Goal: Task Accomplishment & Management: Complete application form

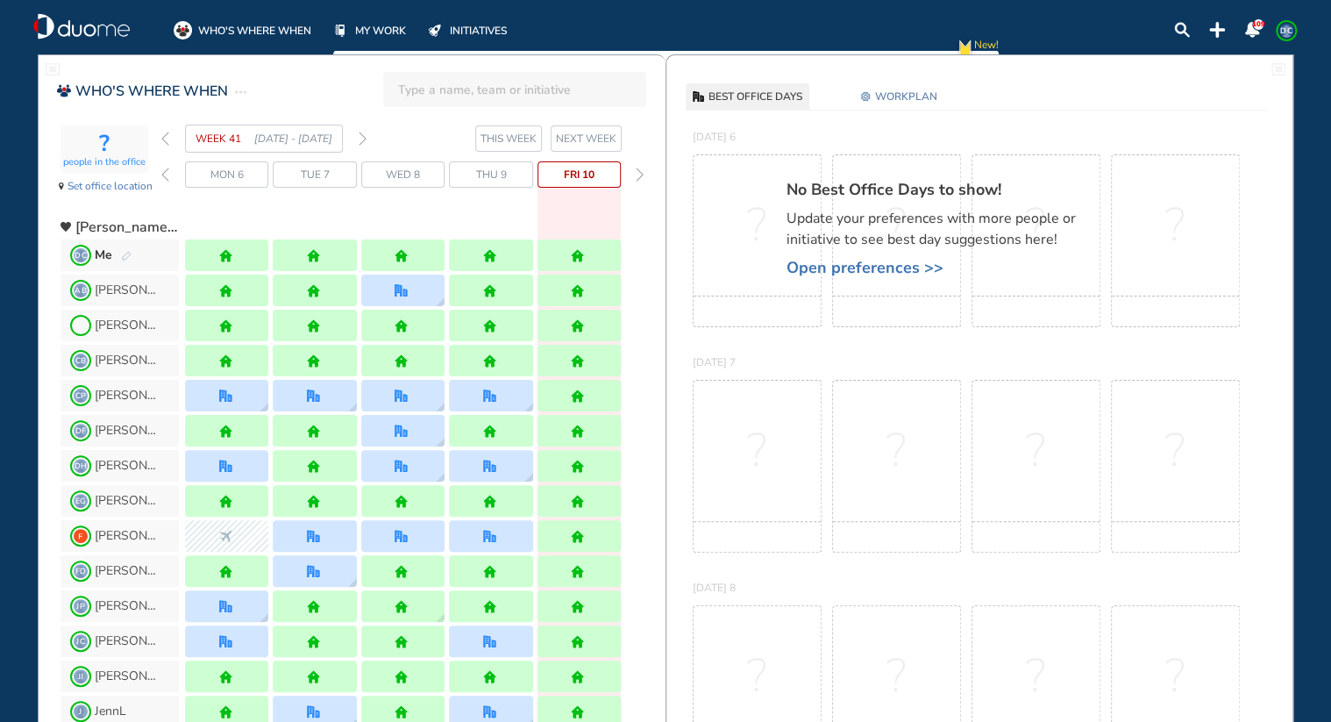
click at [641, 168] on img "forward day" at bounding box center [640, 174] width 8 height 14
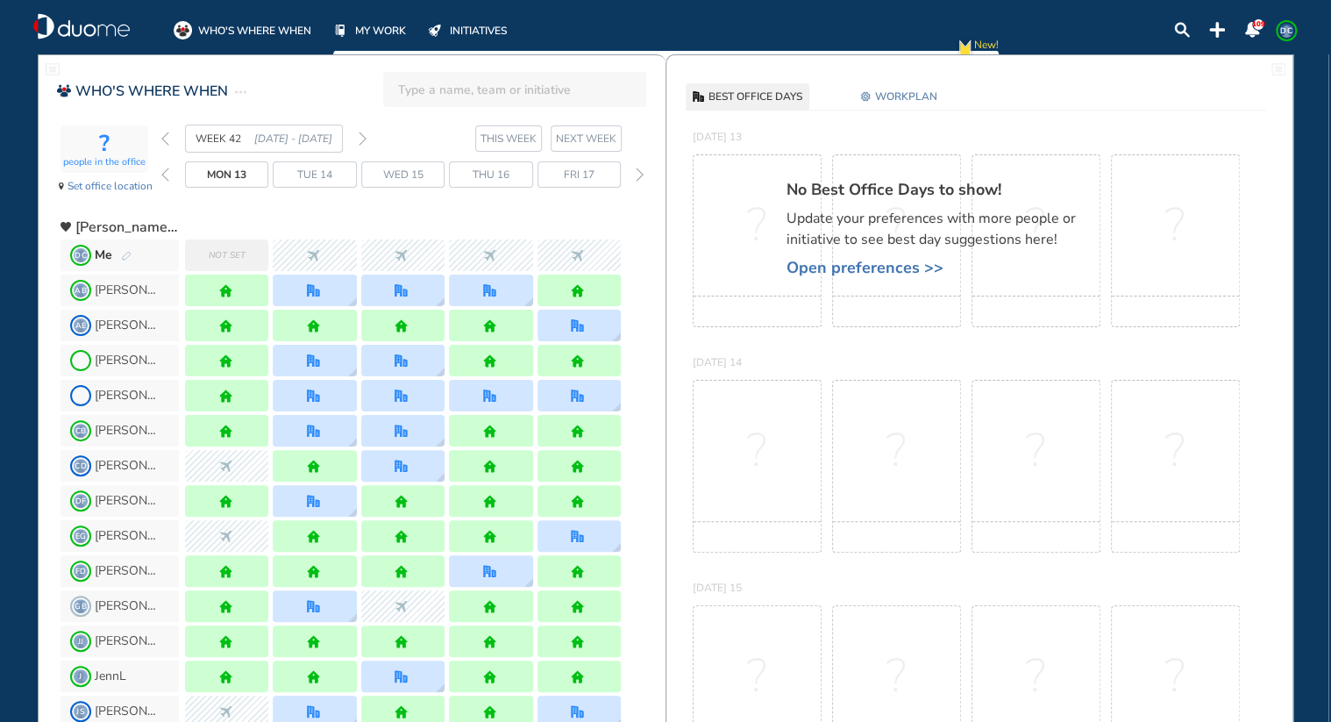
click at [217, 257] on span "Not set" at bounding box center [227, 255] width 37 height 18
click at [124, 252] on img "pen-edit" at bounding box center [126, 256] width 11 height 11
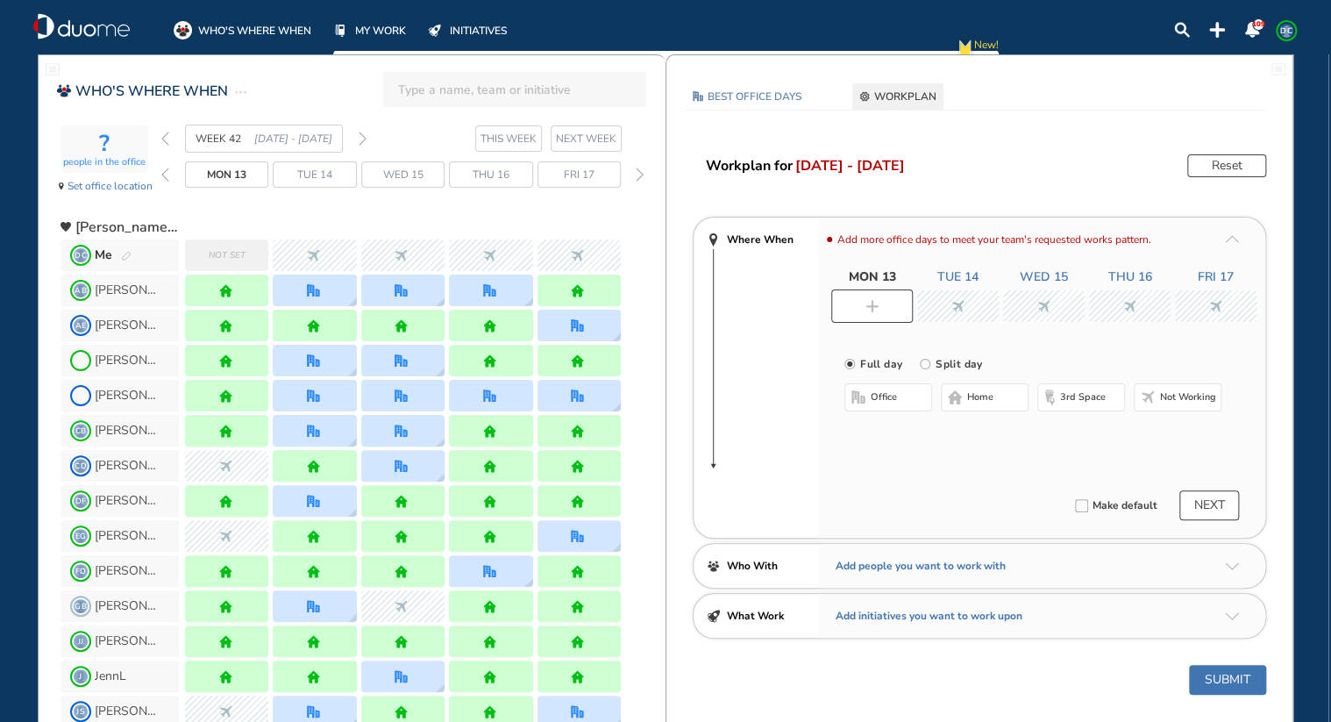
click at [1207, 388] on button "Not working" at bounding box center [1178, 397] width 88 height 28
click at [1034, 302] on div at bounding box center [1044, 306] width 82 height 32
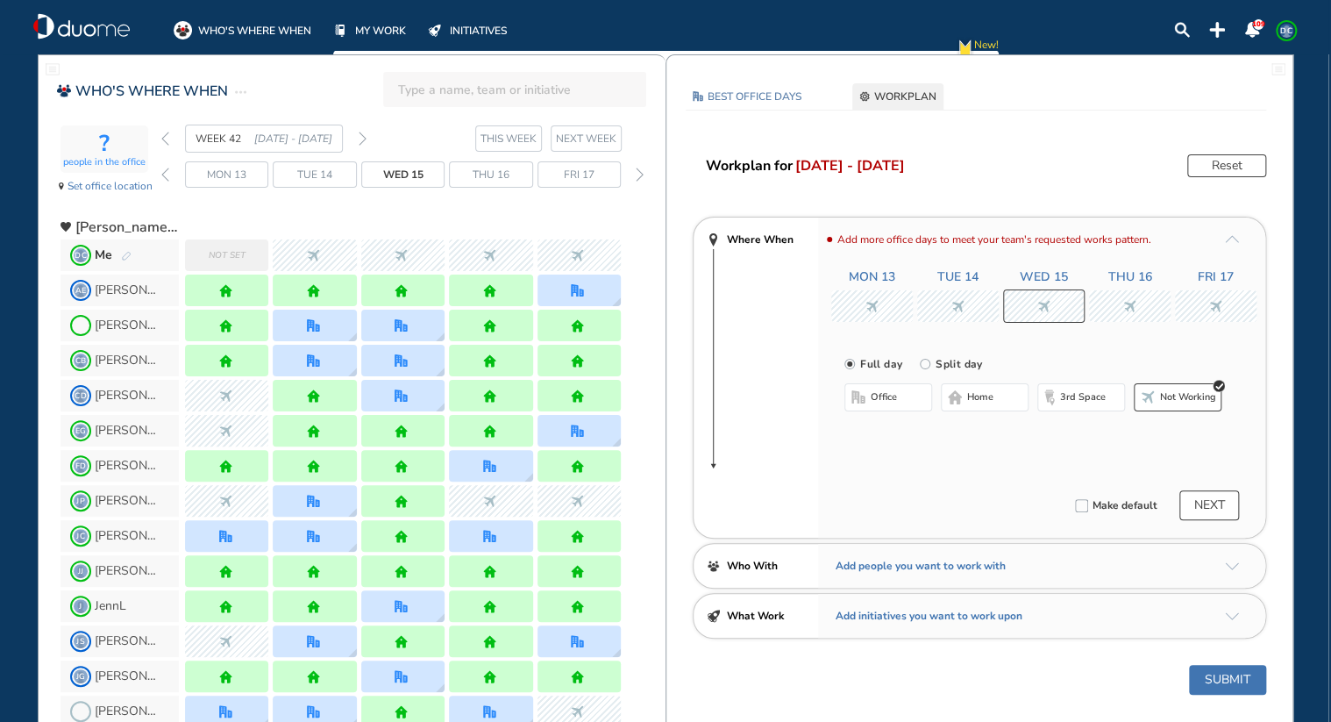
click at [993, 399] on span "home" at bounding box center [980, 397] width 26 height 14
click at [1147, 301] on div at bounding box center [1130, 306] width 82 height 32
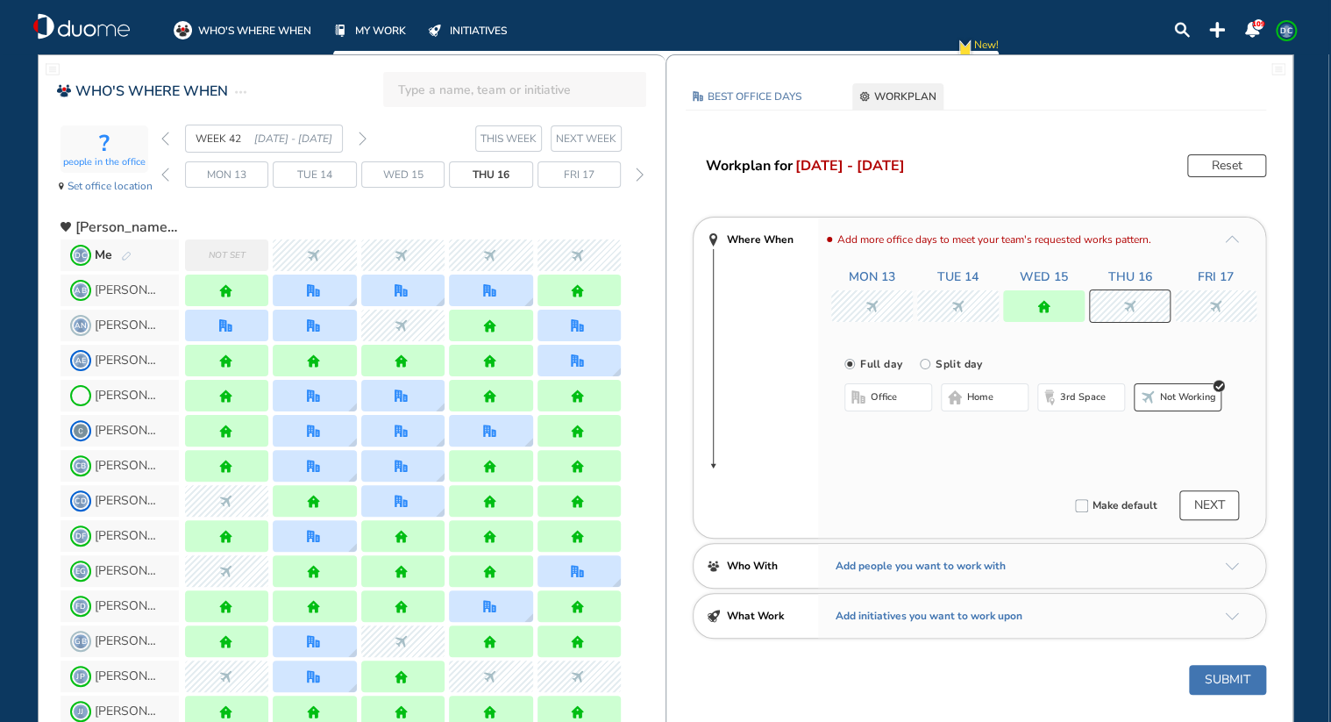
drag, startPoint x: 993, startPoint y: 397, endPoint x: 993, endPoint y: 375, distance: 21.9
click at [993, 375] on div "Full day [GEOGRAPHIC_DATA] day office home 3rd space Not working" at bounding box center [1041, 394] width 447 height 120
click at [1003, 395] on button "home" at bounding box center [985, 397] width 88 height 28
drag, startPoint x: 1228, startPoint y: 304, endPoint x: 1228, endPoint y: 294, distance: 10.5
click at [1228, 294] on div at bounding box center [1216, 306] width 82 height 32
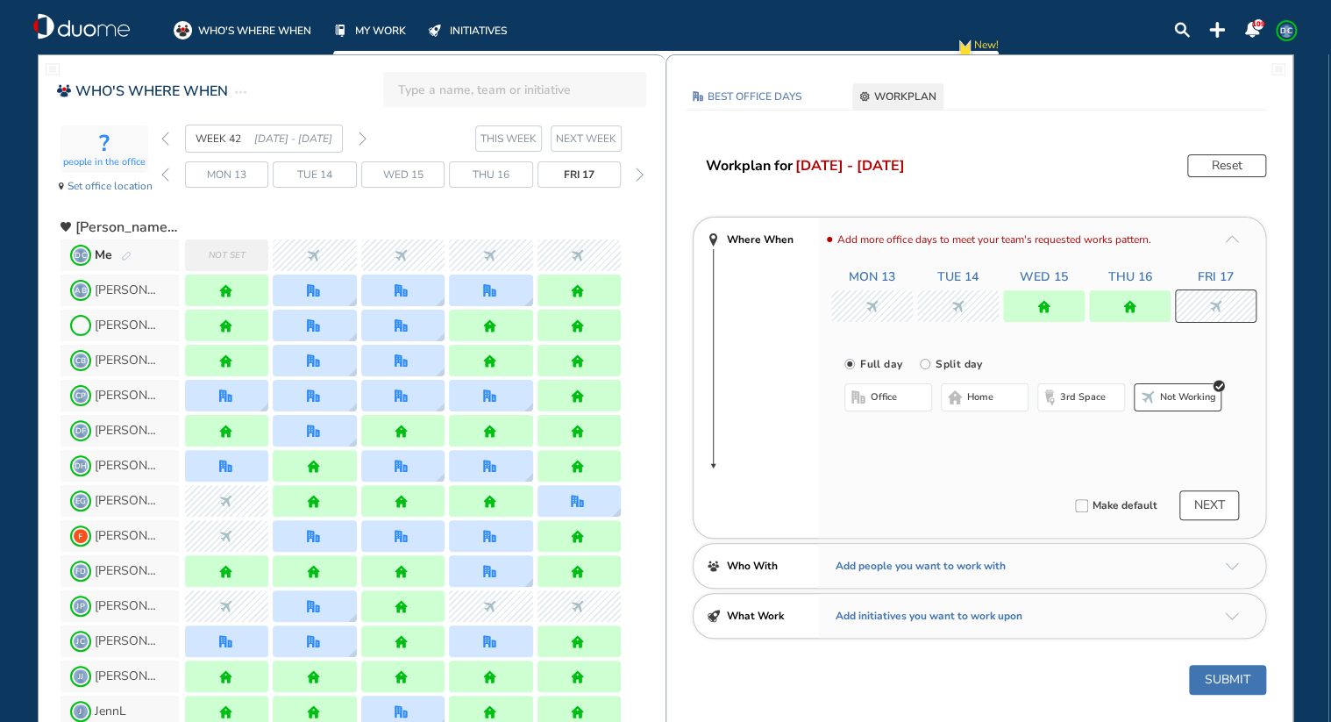
click at [989, 398] on span "home" at bounding box center [980, 397] width 26 height 14
click at [1208, 503] on button "NEXT" at bounding box center [1209, 505] width 60 height 30
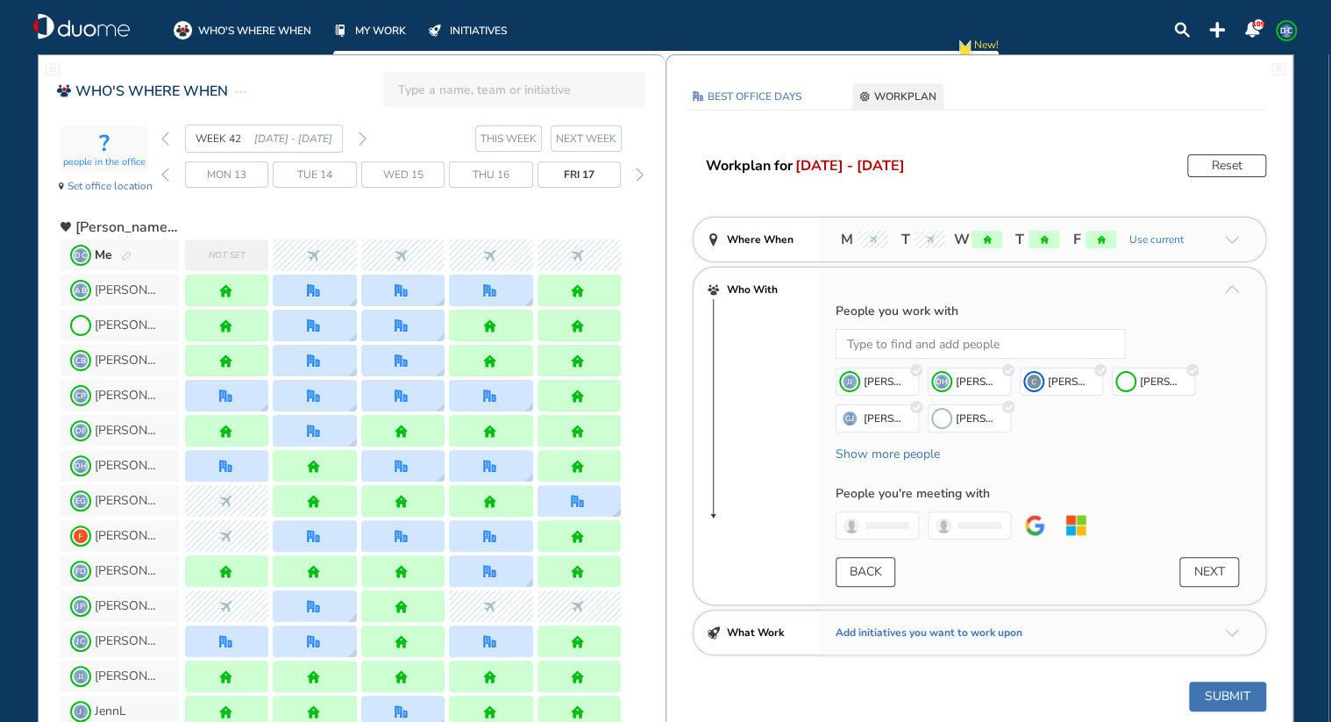
click at [1208, 559] on button "NEXT" at bounding box center [1209, 572] width 60 height 30
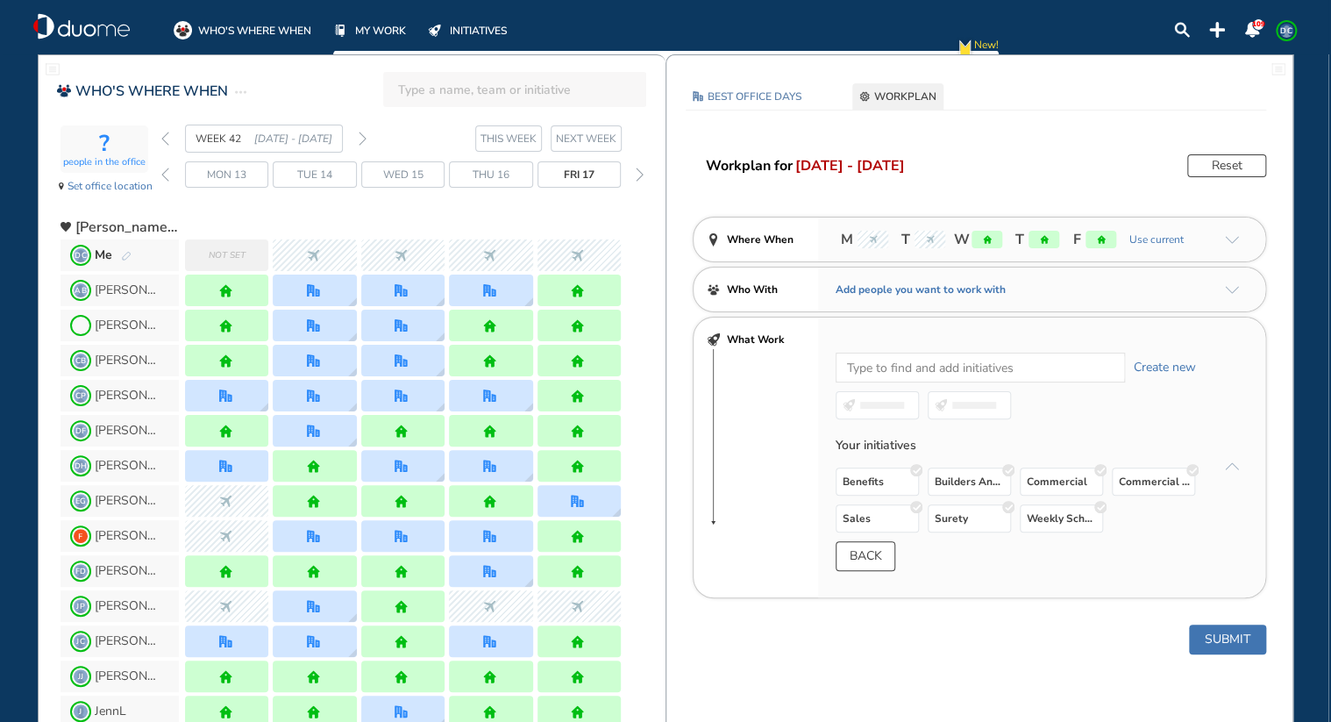
click at [1217, 633] on button "Submit" at bounding box center [1227, 639] width 77 height 30
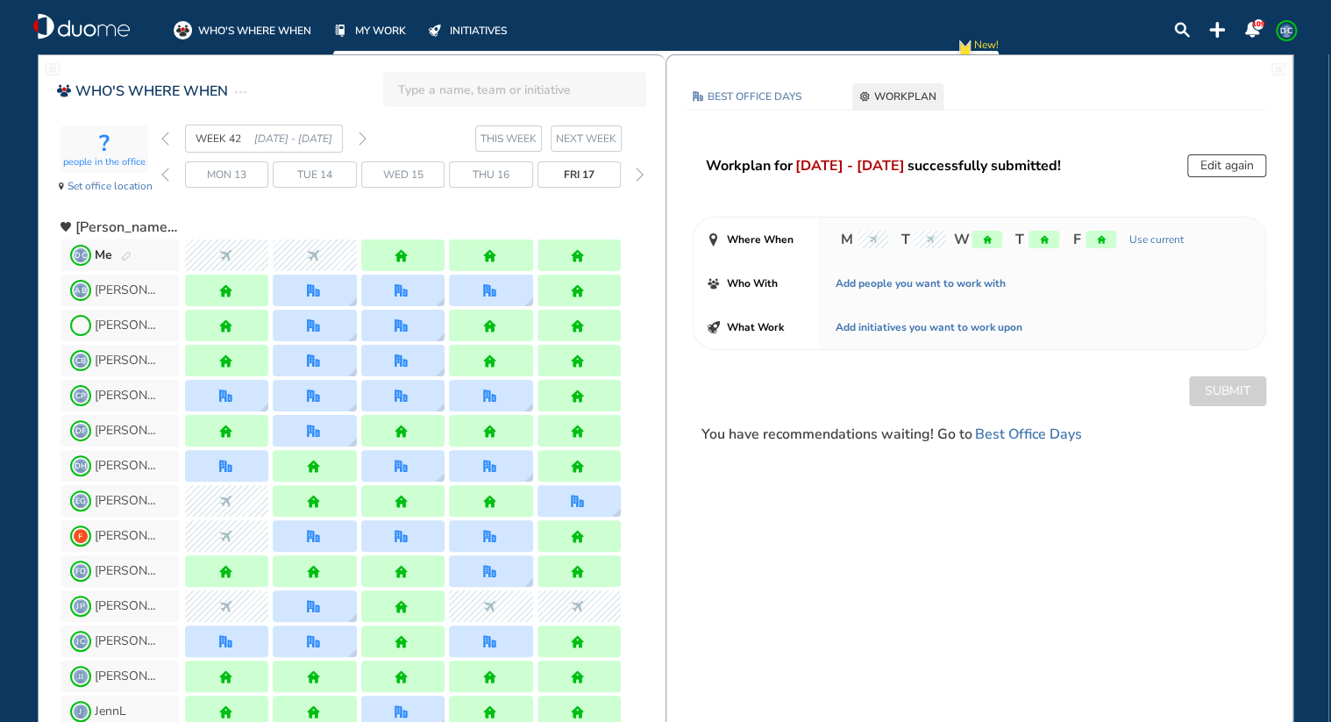
click at [363, 139] on img "forward week" at bounding box center [363, 139] width 8 height 14
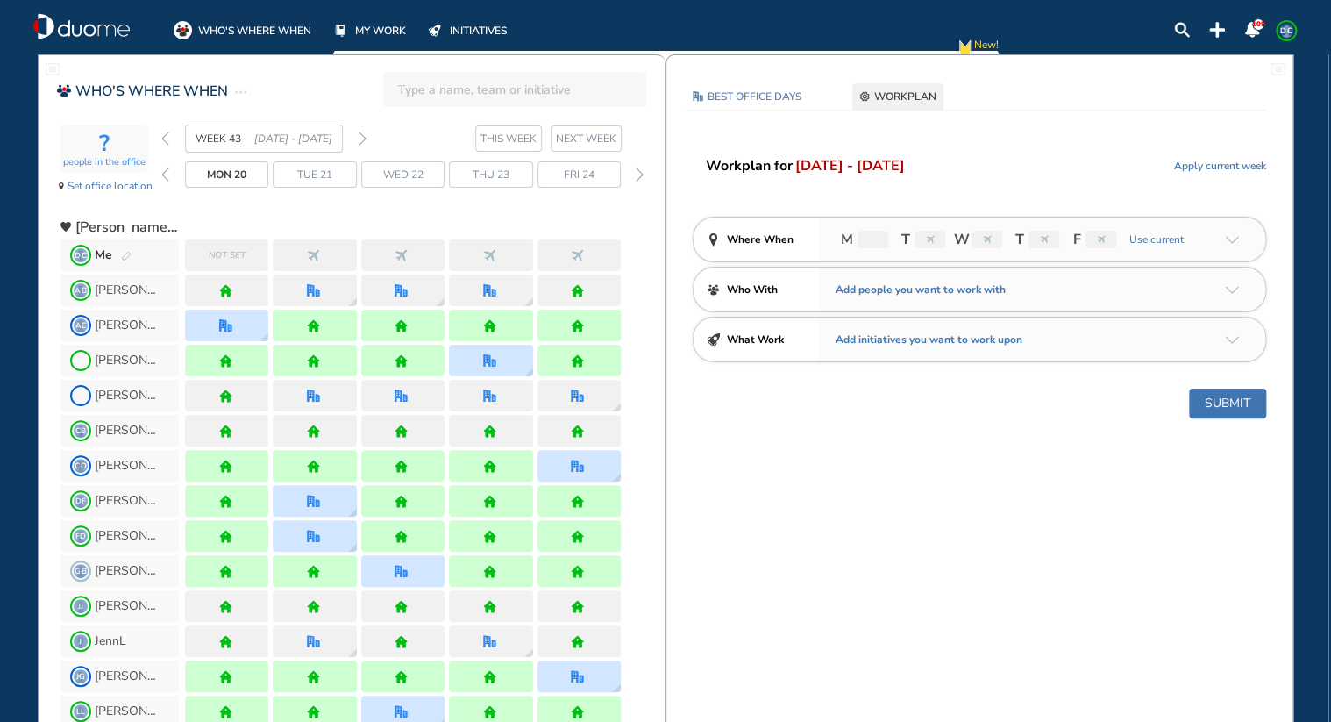
click at [363, 139] on img "forward week" at bounding box center [363, 139] width 8 height 14
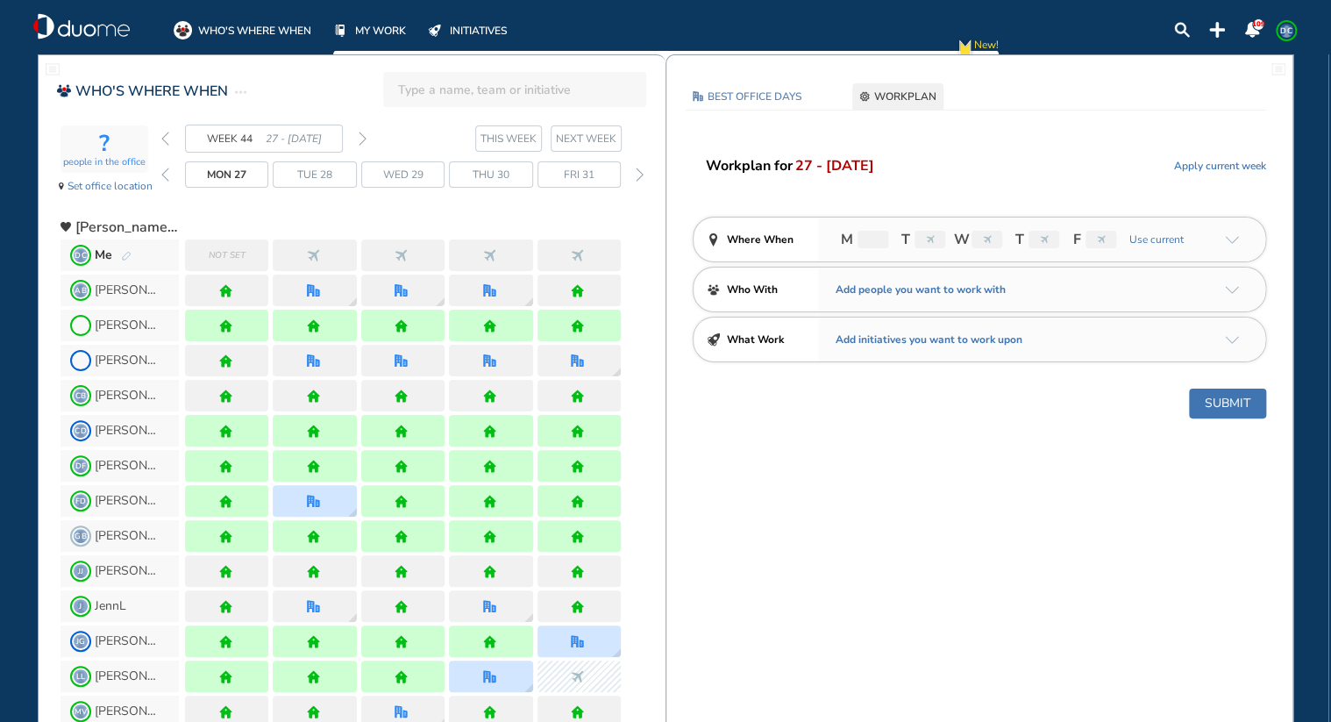
click at [127, 258] on img "pen-edit" at bounding box center [126, 256] width 11 height 11
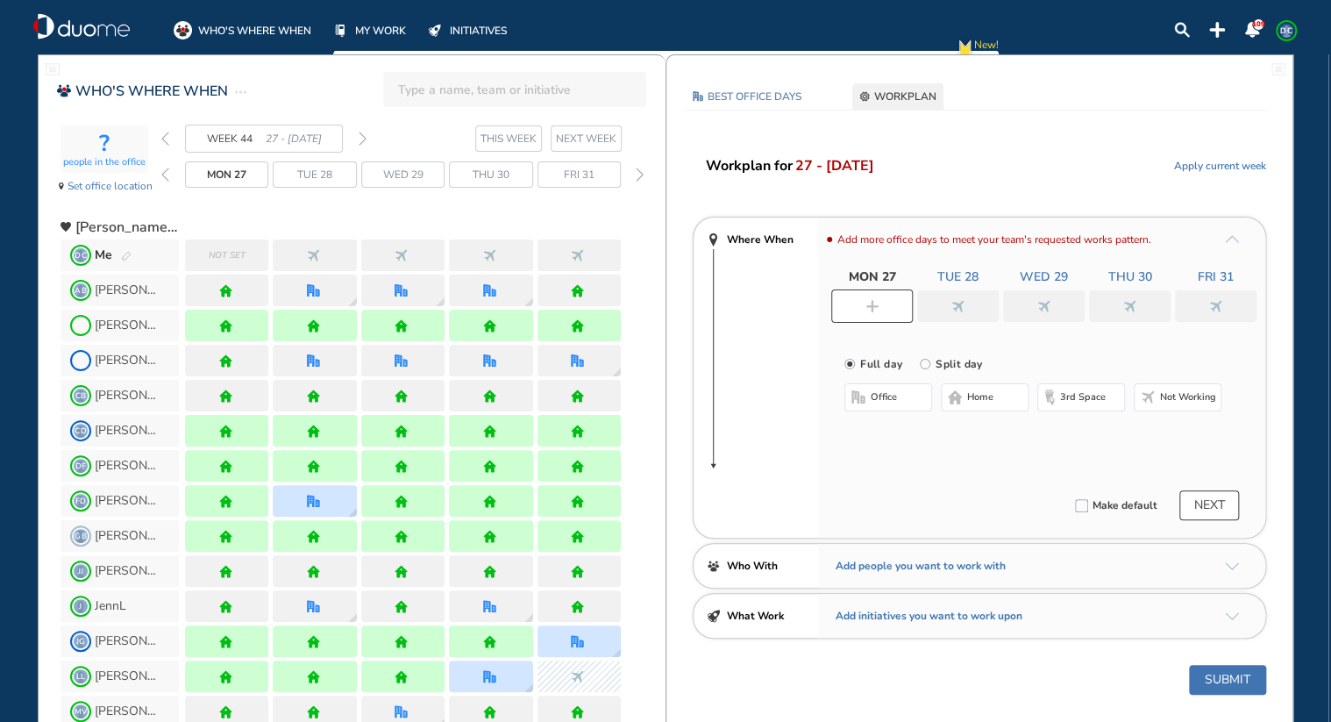
click at [1042, 303] on img "nonworking" at bounding box center [1043, 306] width 13 height 13
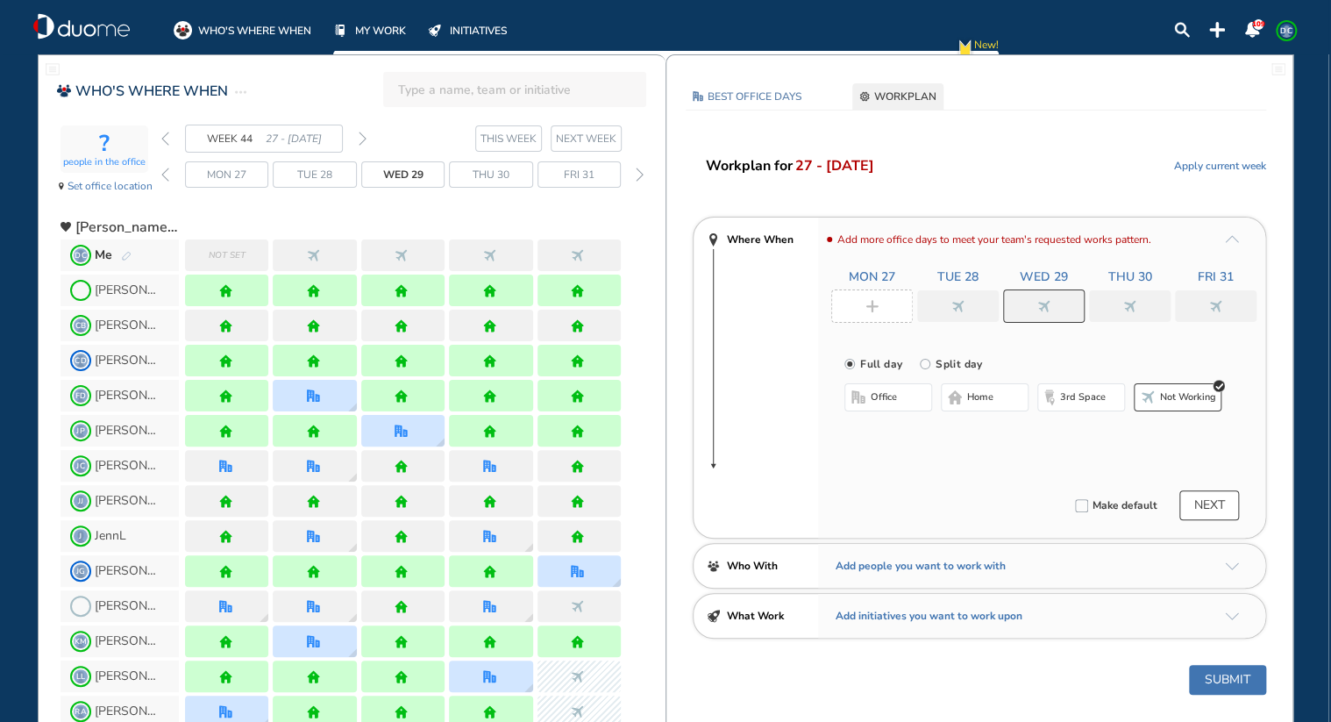
click at [911, 395] on button "office" at bounding box center [888, 397] width 88 height 28
click at [899, 433] on button "Select location" at bounding box center [891, 433] width 70 height 18
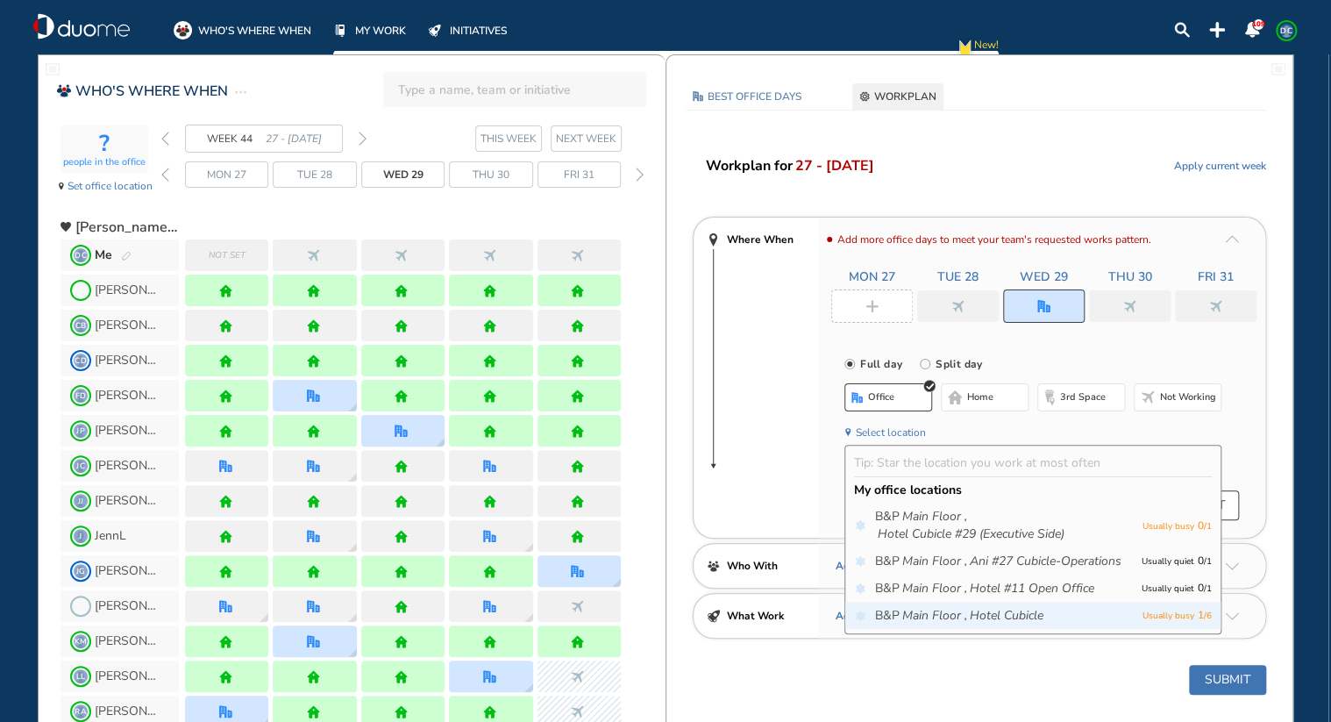
click at [1009, 613] on icon "Hotel Cubicle" at bounding box center [1007, 616] width 74 height 18
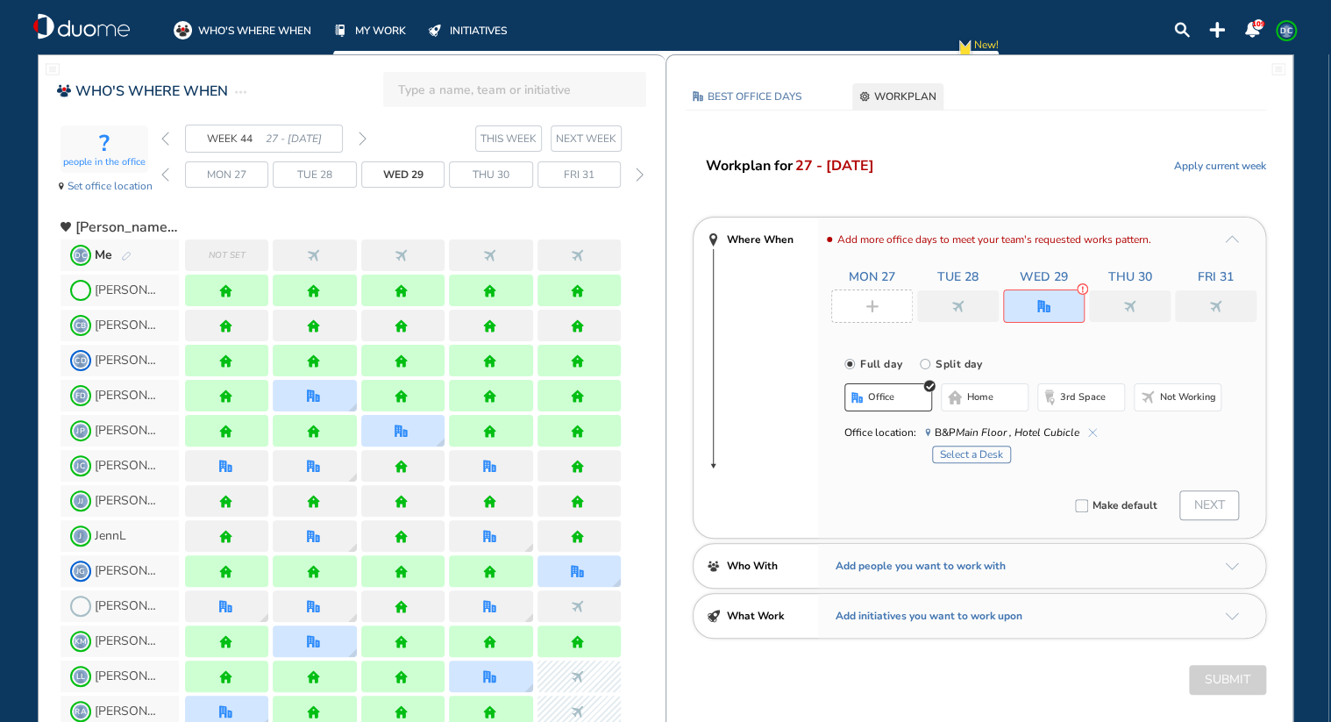
click at [989, 455] on button "Select a Desk" at bounding box center [971, 454] width 79 height 18
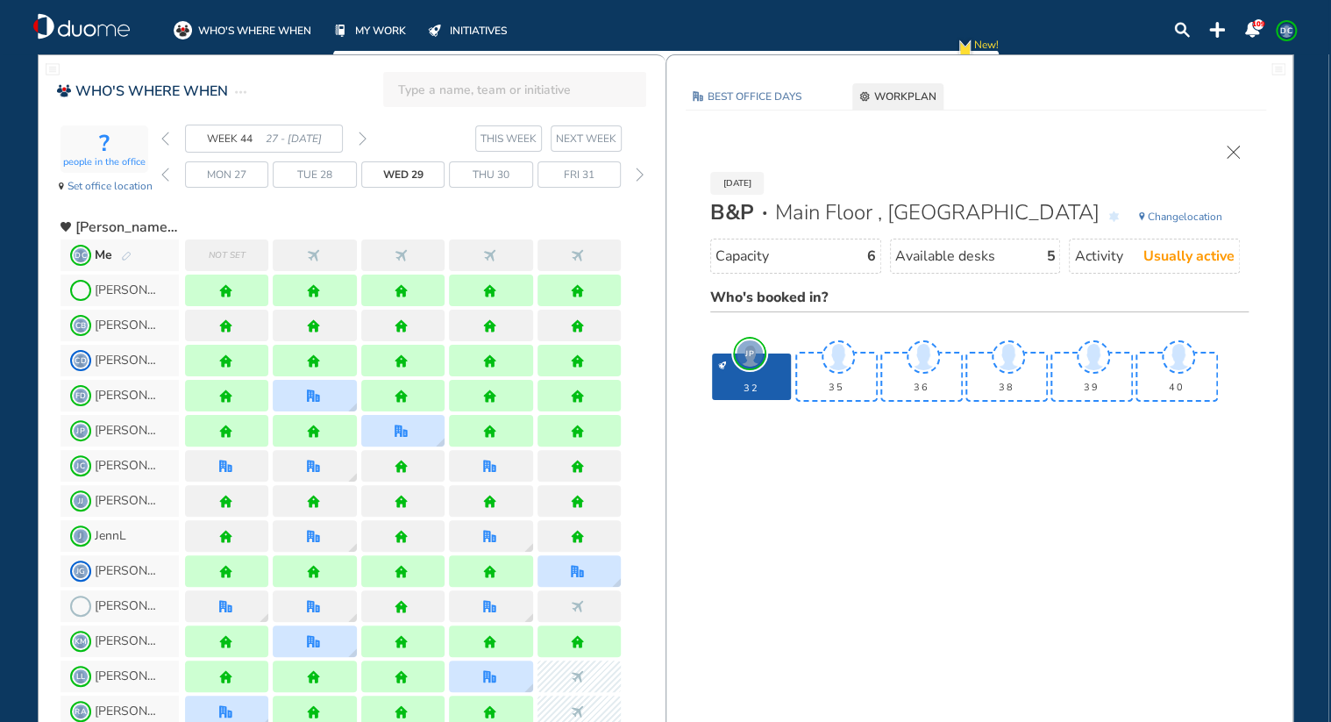
click at [805, 455] on div "[DATE] B&P Main Floor , Hotel Cubicle Change location Capacity 6 Available desk…" at bounding box center [979, 295] width 591 height 335
click at [909, 364] on div "[DATE] B&P Main Floor , Hotel Cubicle Change location Capacity 6 Available desk…" at bounding box center [979, 295] width 591 height 335
click at [166, 135] on img "back week" at bounding box center [165, 139] width 8 height 14
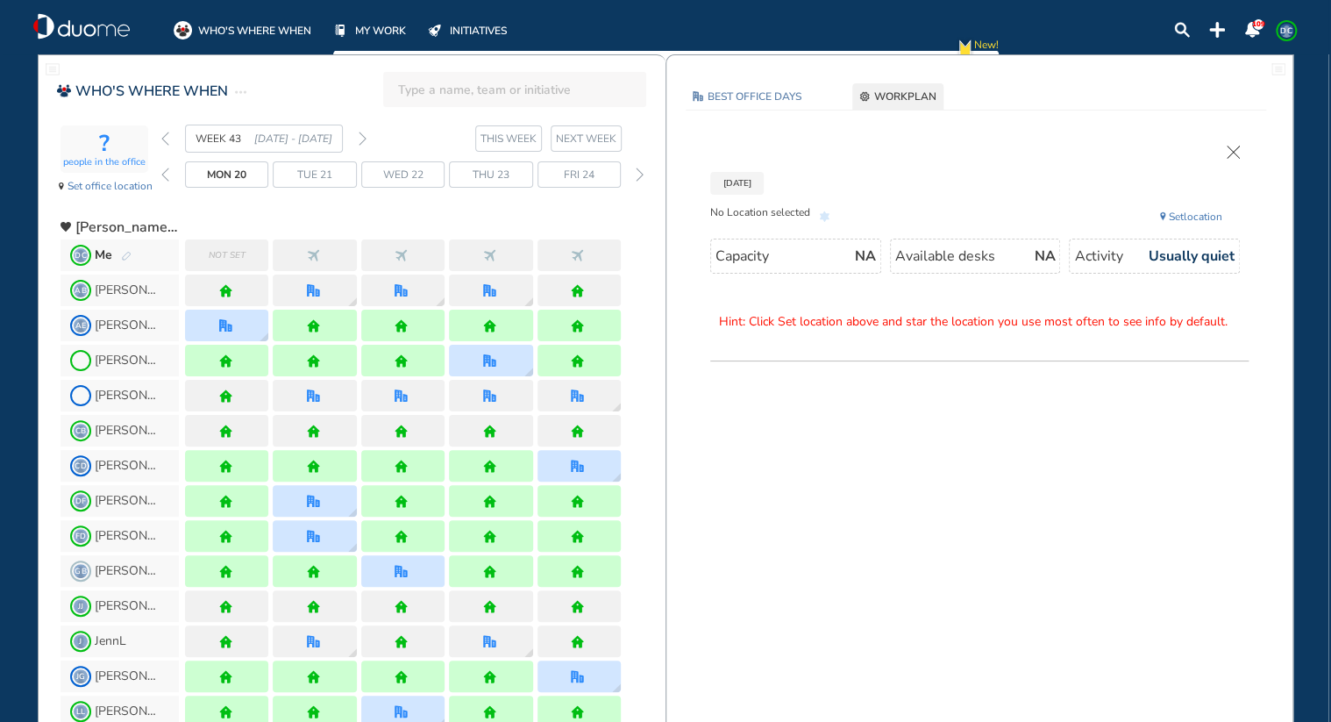
click at [398, 251] on img "nonworking" at bounding box center [401, 255] width 13 height 13
click at [132, 255] on span "DC Me" at bounding box center [120, 255] width 118 height 32
click at [126, 253] on img "pen-edit" at bounding box center [126, 256] width 11 height 11
click at [123, 253] on img "pen-edit" at bounding box center [126, 256] width 11 height 11
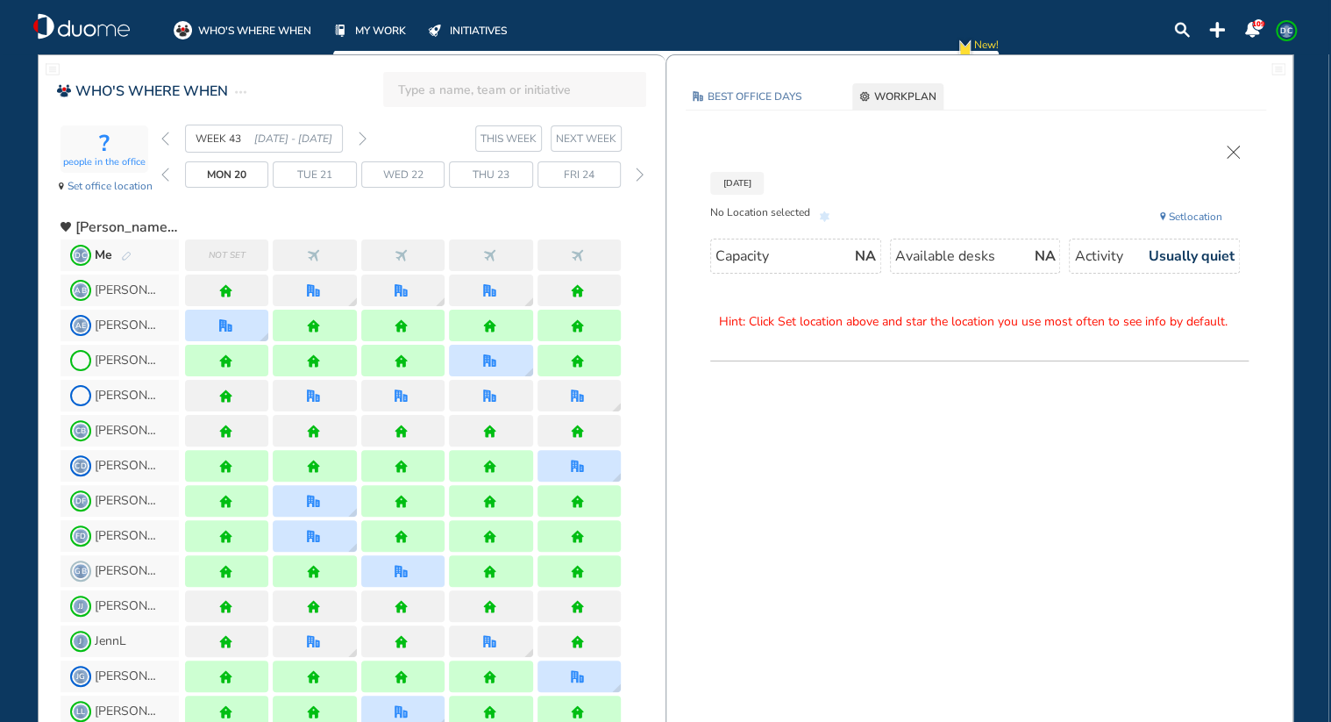
click at [1229, 153] on img "cross-thin" at bounding box center [1233, 152] width 13 height 13
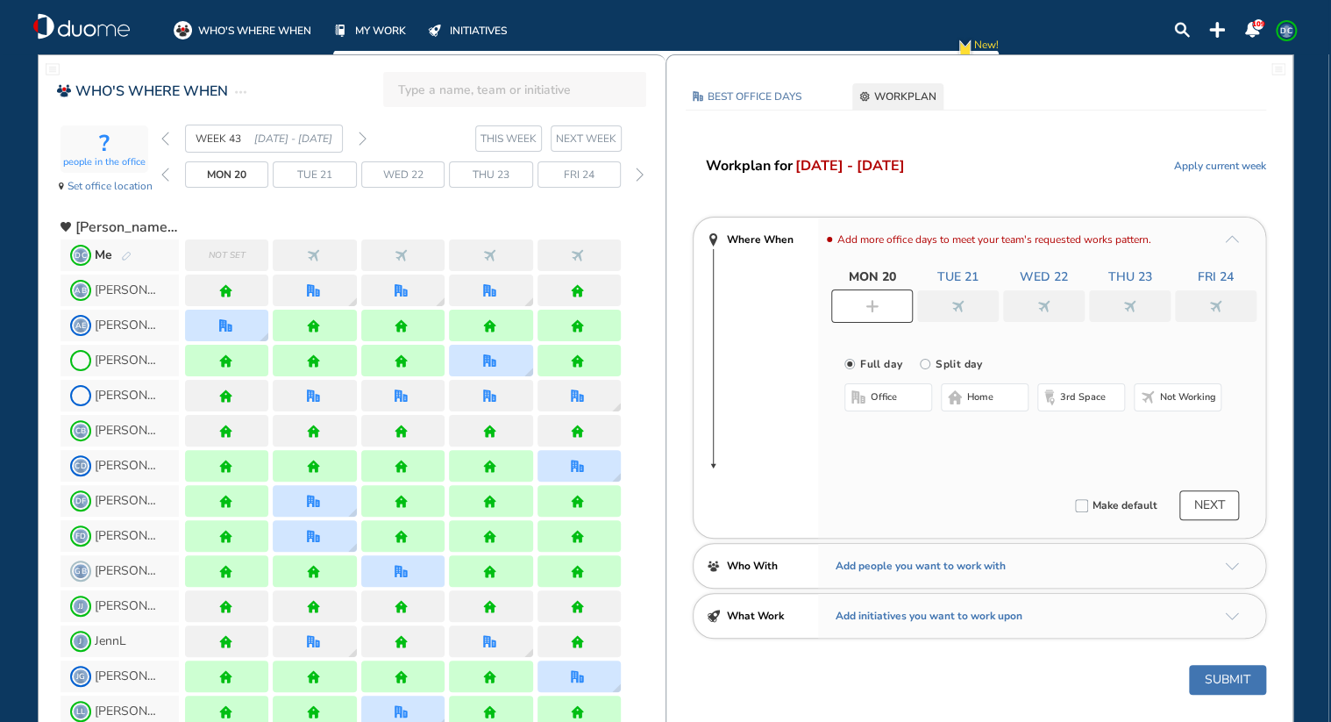
click at [1054, 304] on div at bounding box center [1044, 306] width 82 height 32
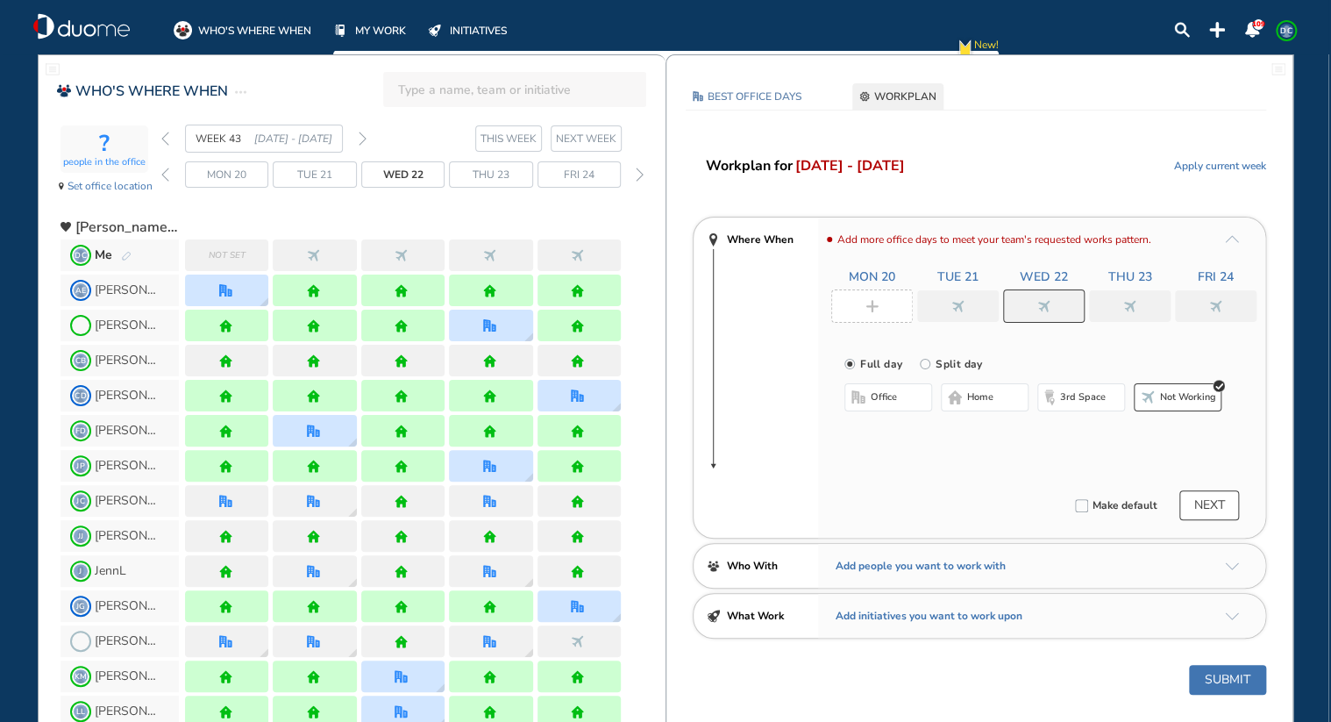
click at [875, 409] on button "office" at bounding box center [888, 397] width 88 height 28
click at [884, 434] on button "Select location" at bounding box center [891, 433] width 70 height 18
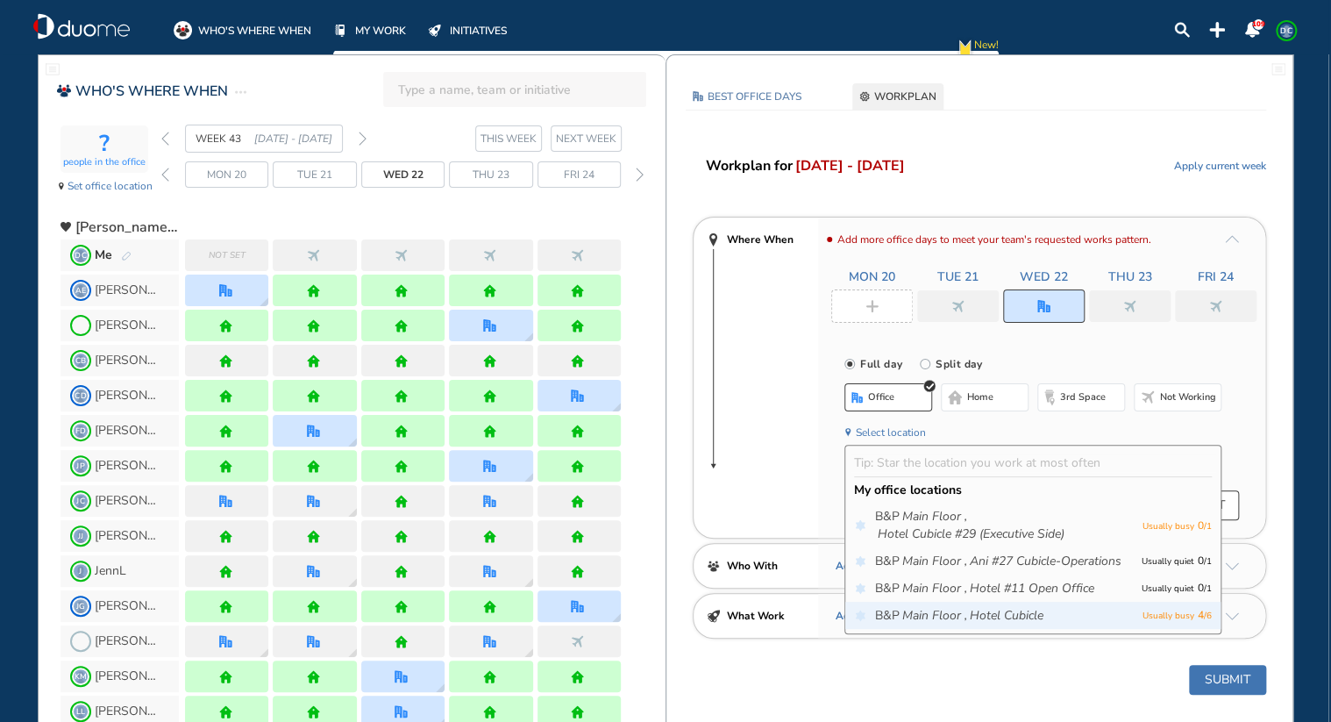
click at [922, 620] on icon "Main Floor ," at bounding box center [934, 616] width 65 height 18
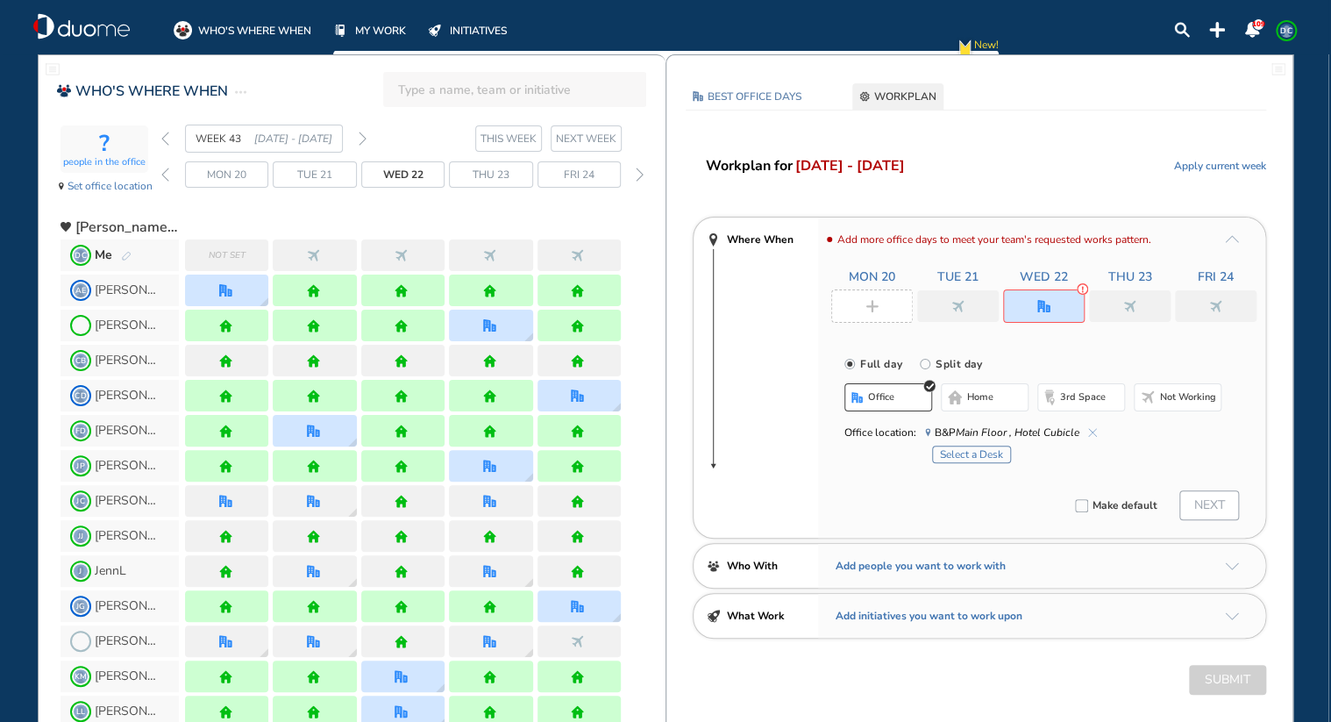
click at [986, 457] on button "Select a Desk" at bounding box center [971, 454] width 79 height 18
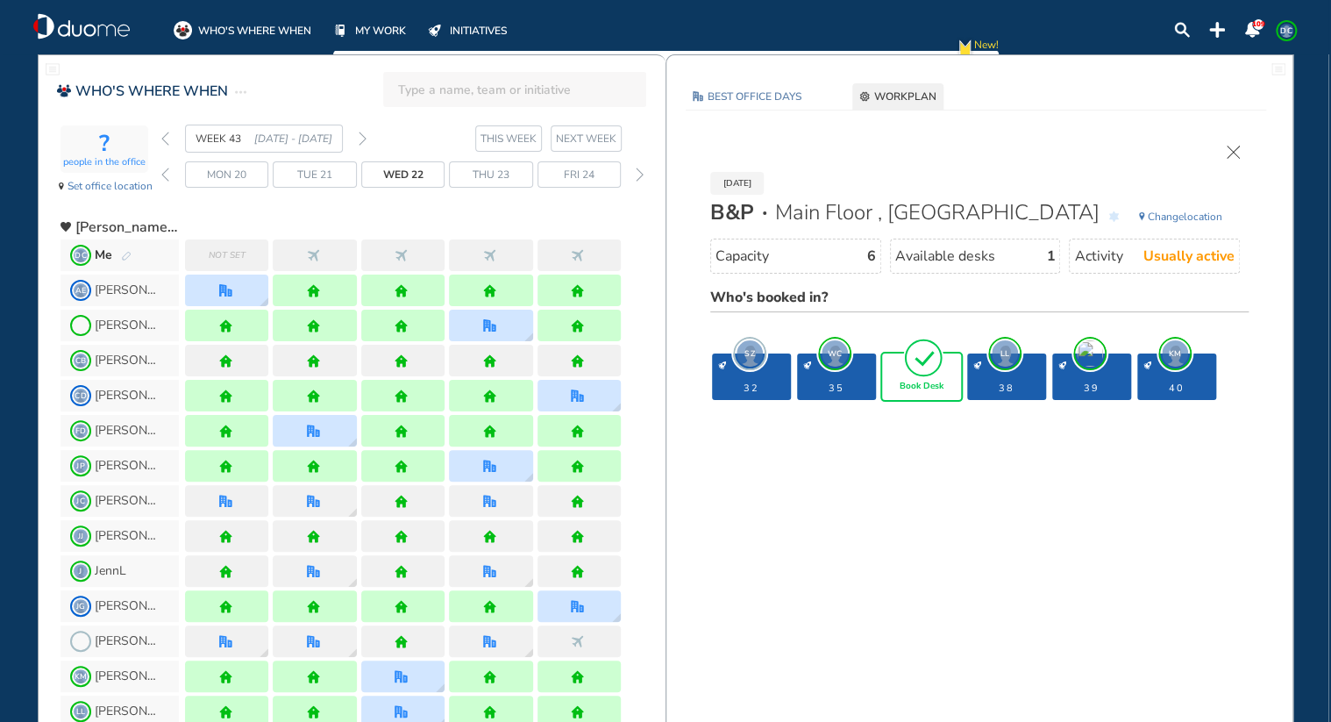
click at [931, 362] on img "tick-rounded-outline" at bounding box center [923, 357] width 40 height 41
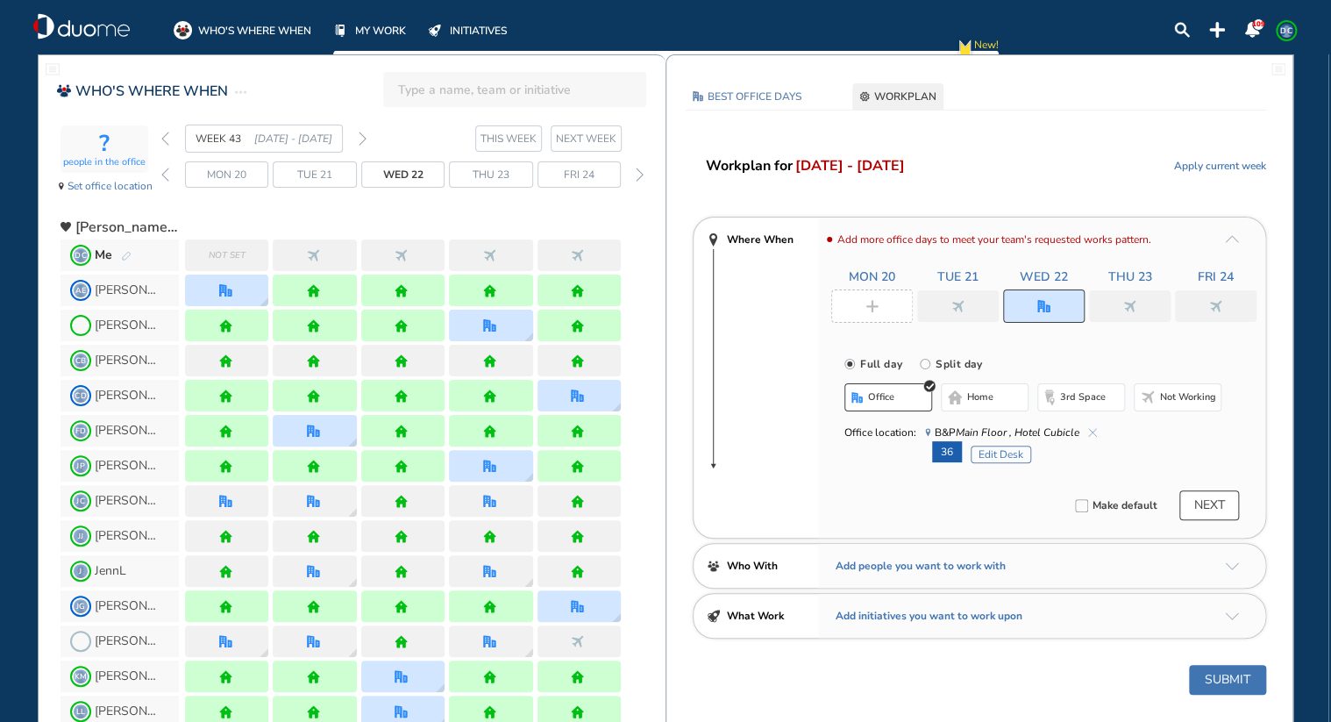
click at [958, 303] on img "nonworking" at bounding box center [957, 306] width 13 height 13
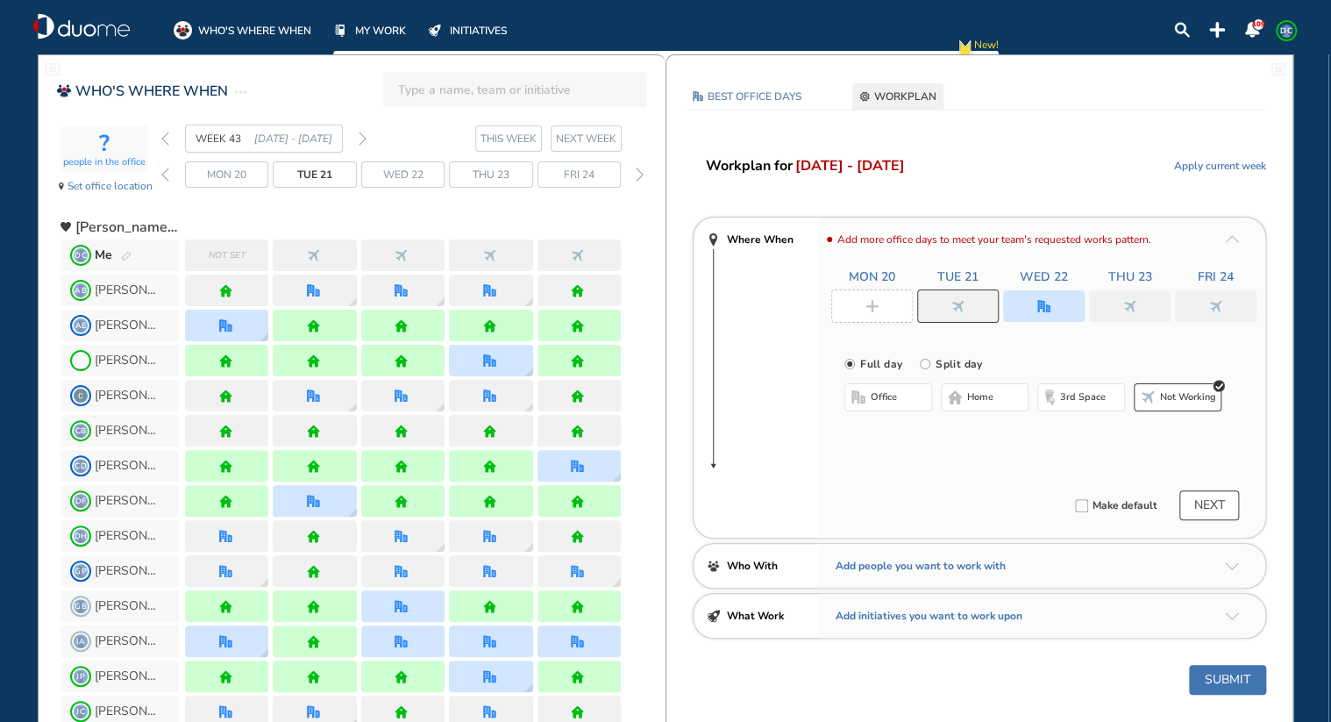
click at [979, 398] on span "home" at bounding box center [980, 397] width 26 height 14
click at [871, 310] on img "plus-rounded-bdbdbd" at bounding box center [871, 306] width 13 height 13
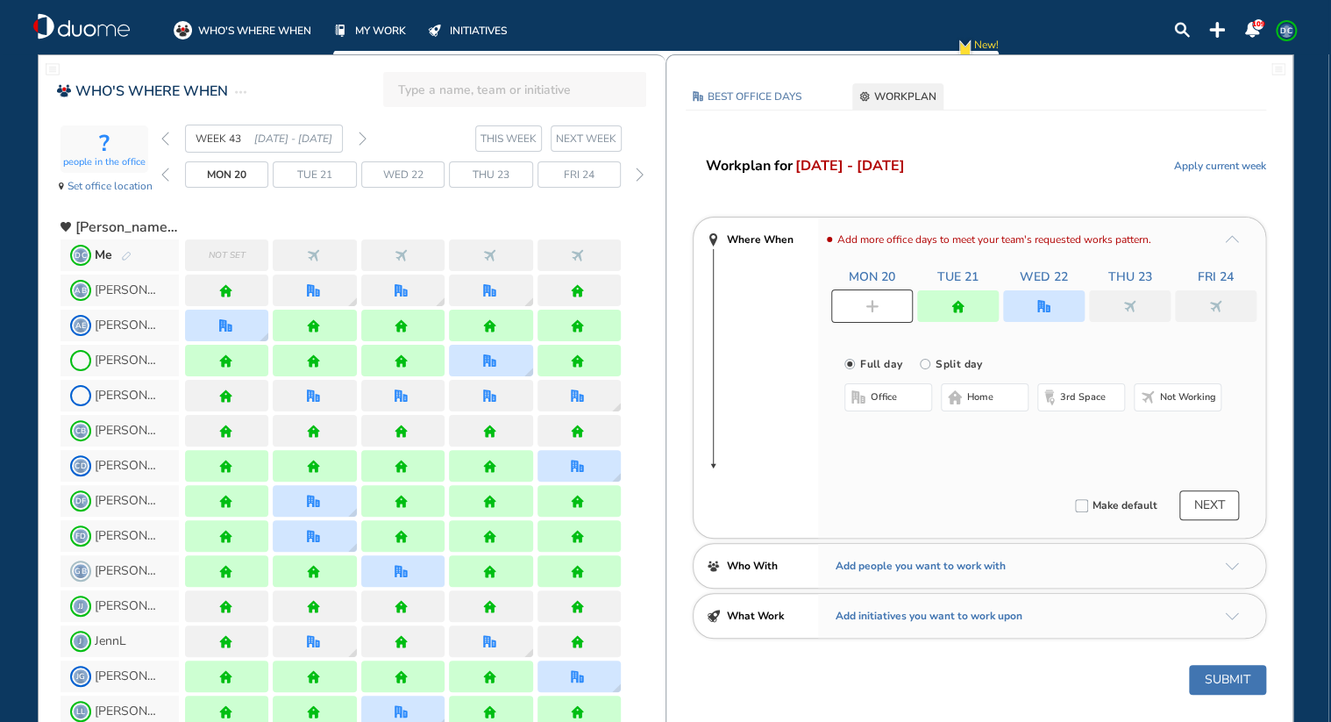
click at [968, 399] on span "home" at bounding box center [980, 397] width 26 height 14
click at [1124, 295] on div at bounding box center [1130, 306] width 82 height 32
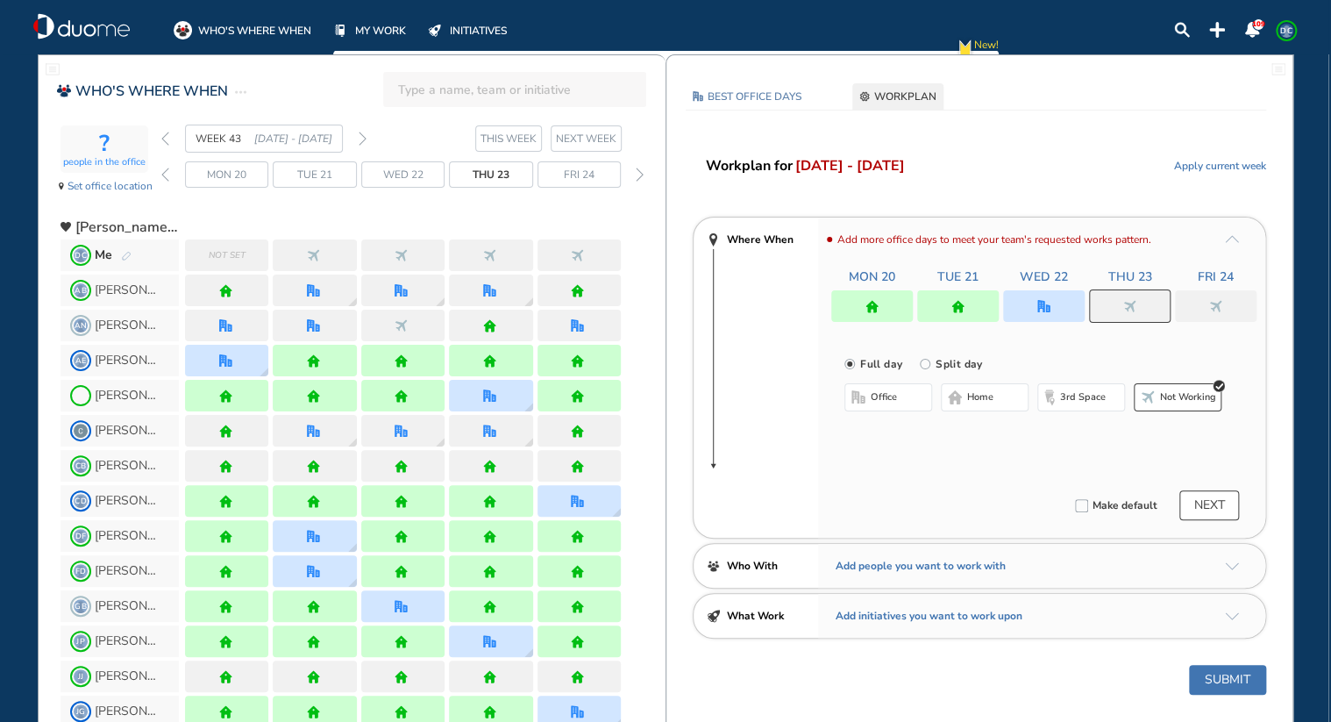
click at [989, 397] on span "home" at bounding box center [980, 397] width 26 height 14
click at [1221, 307] on img "nonworking" at bounding box center [1215, 306] width 13 height 13
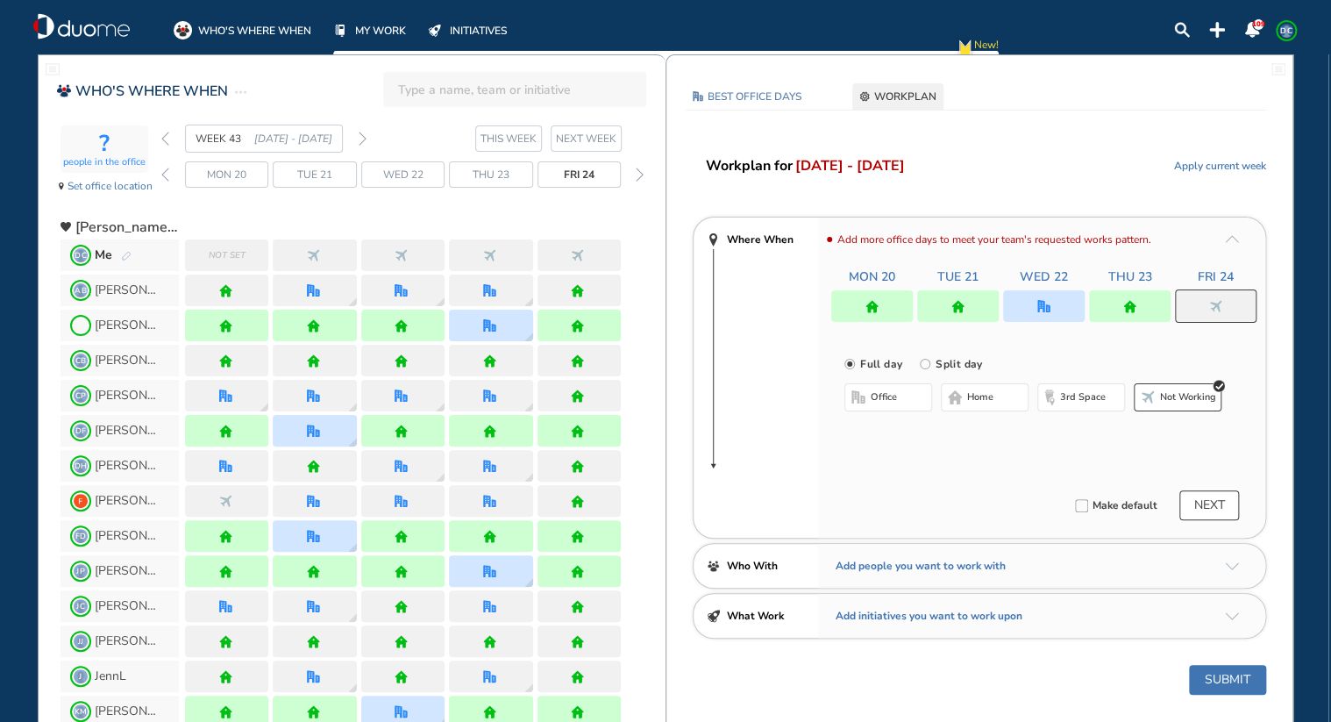
click at [979, 388] on button "home" at bounding box center [985, 397] width 88 height 28
click at [1203, 494] on button "NEXT" at bounding box center [1209, 505] width 60 height 30
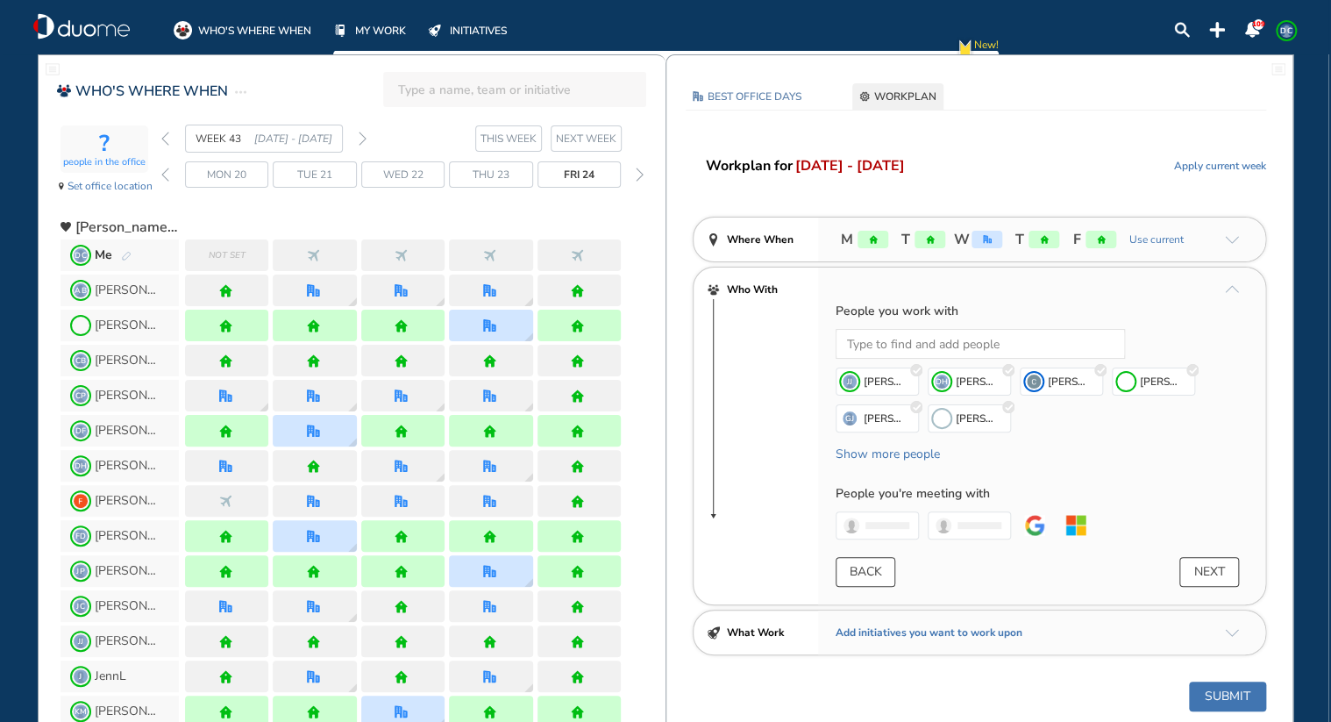
click at [1220, 560] on button "NEXT" at bounding box center [1209, 572] width 60 height 30
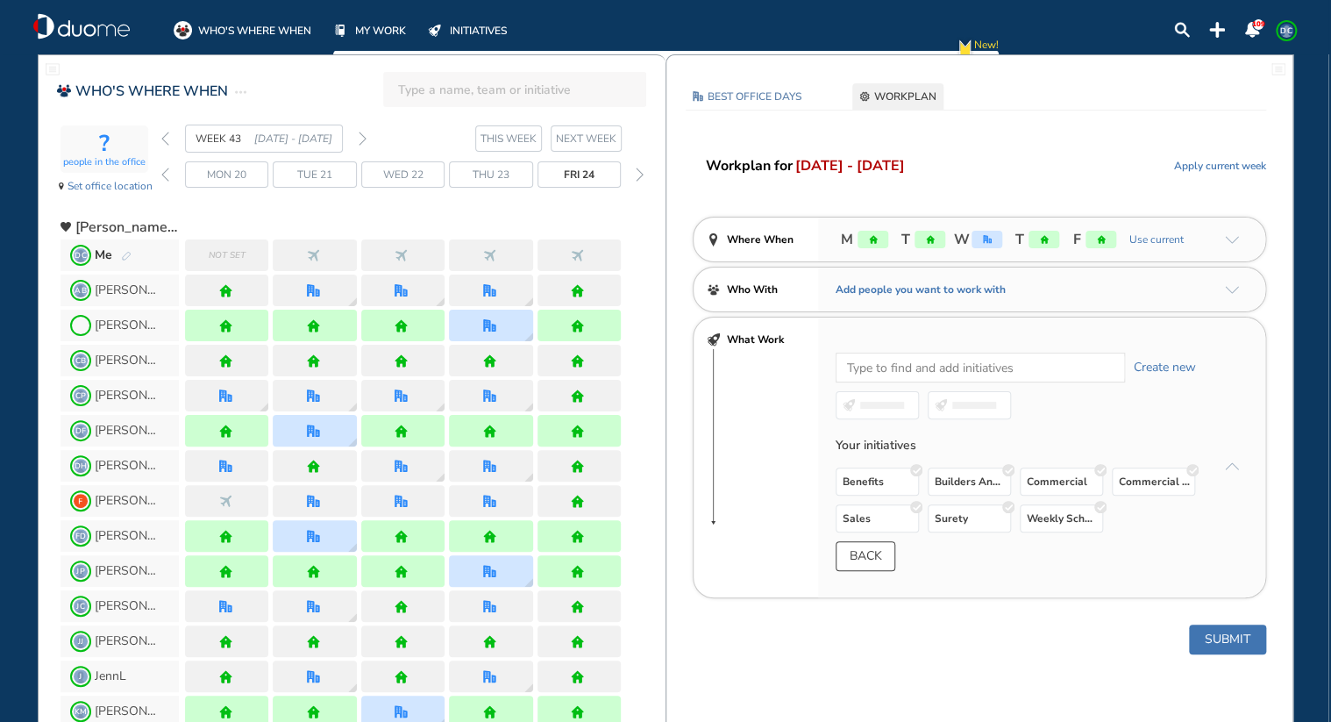
click at [1215, 637] on button "Submit" at bounding box center [1227, 639] width 77 height 30
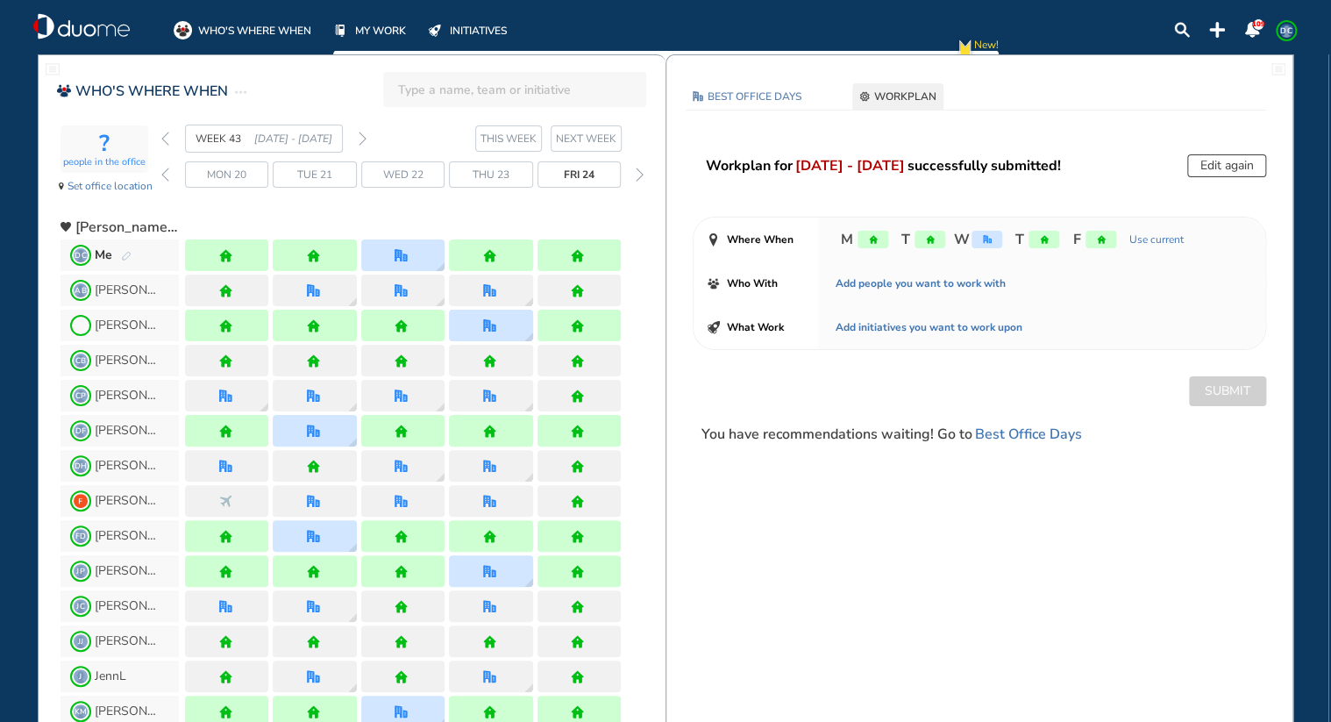
click at [163, 136] on img "back week" at bounding box center [165, 139] width 8 height 14
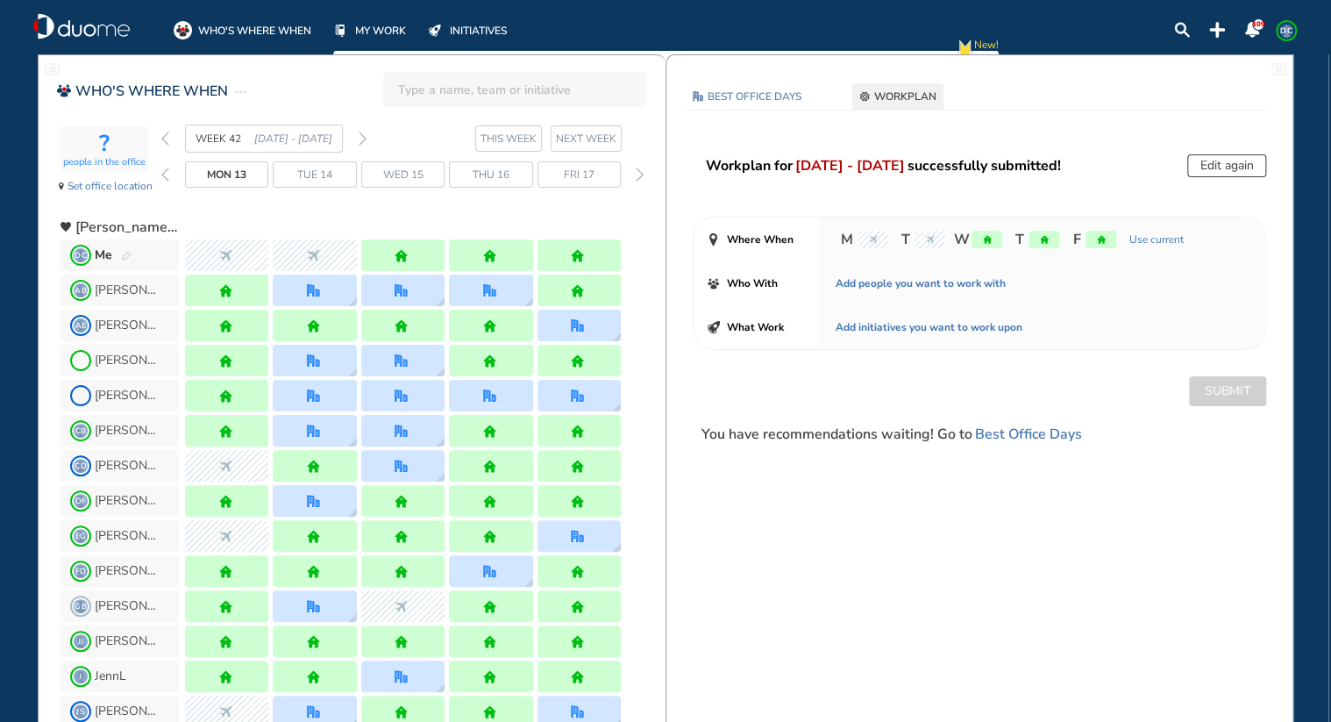
click at [367, 136] on section "WEEK 42 [DATE] - [DATE] THIS WEEK NEXT WEEK" at bounding box center [413, 139] width 504 height 28
click at [365, 134] on img "forward week" at bounding box center [363, 139] width 8 height 14
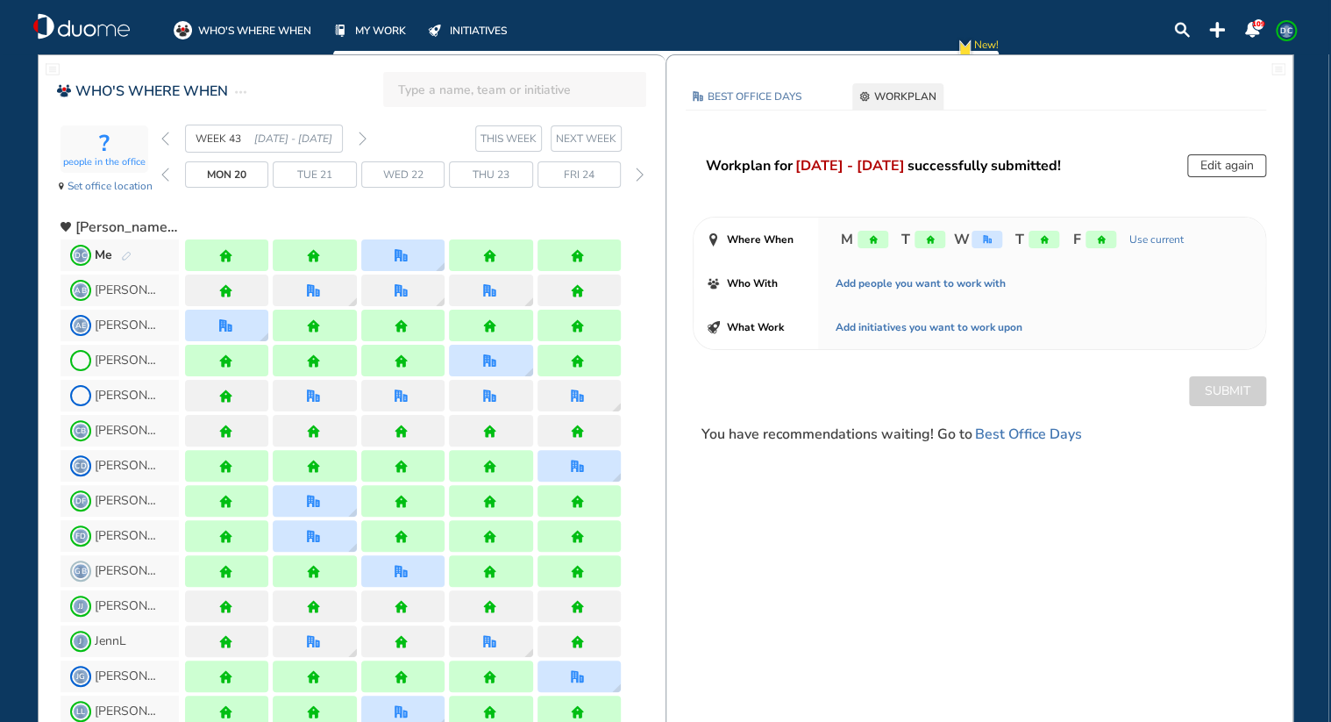
click at [657, 472] on div "CD [PERSON_NAME]" at bounding box center [363, 465] width 605 height 35
click at [657, 442] on div "CB [PERSON_NAME]" at bounding box center [363, 430] width 605 height 35
click at [641, 174] on img "forward day" at bounding box center [640, 174] width 8 height 14
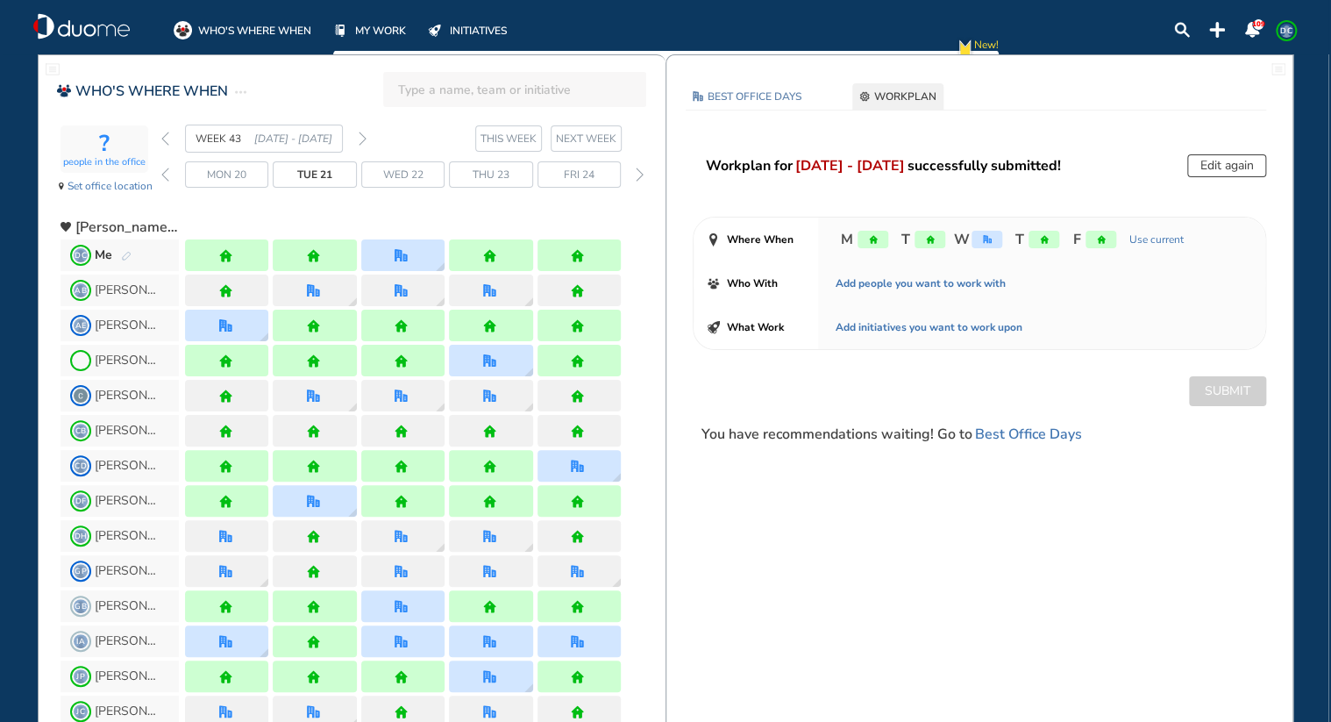
click at [361, 139] on img "forward week" at bounding box center [363, 139] width 8 height 14
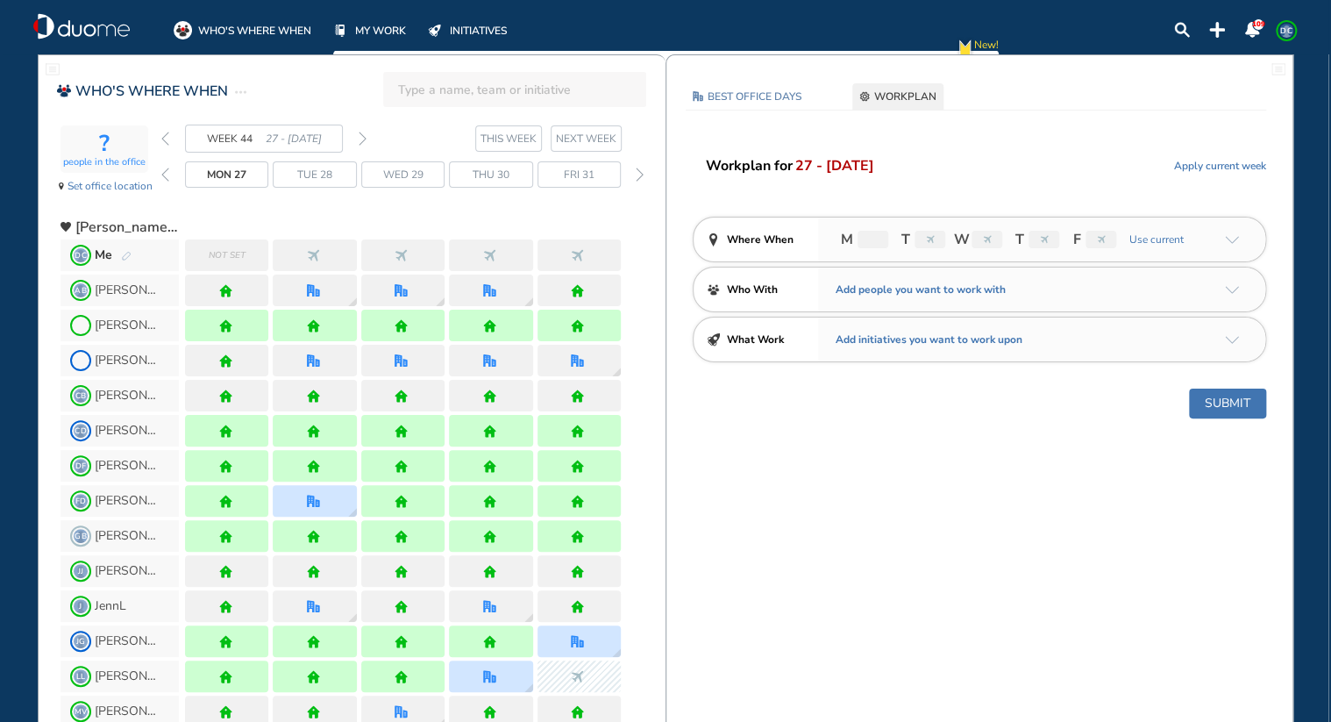
click at [393, 257] on div at bounding box center [402, 255] width 83 height 32
click at [126, 251] on img "pen-edit" at bounding box center [126, 256] width 11 height 11
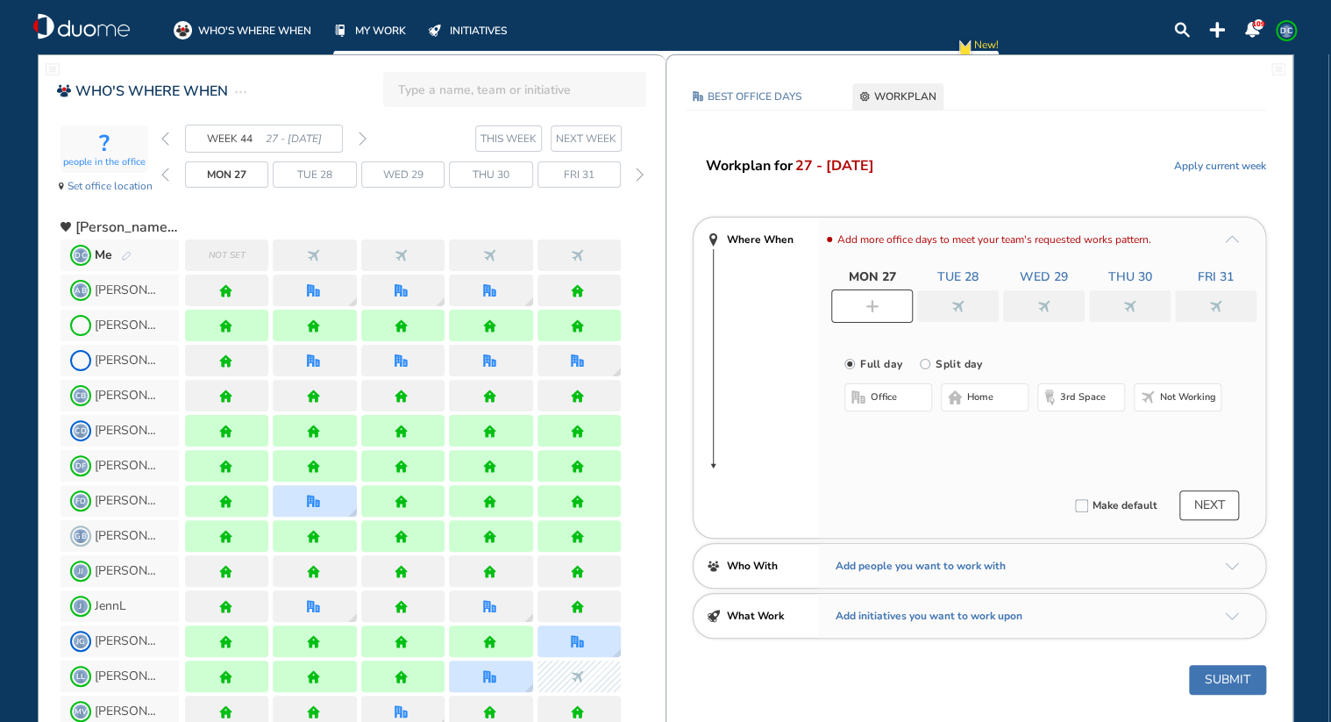
click at [1047, 295] on div at bounding box center [1044, 306] width 82 height 32
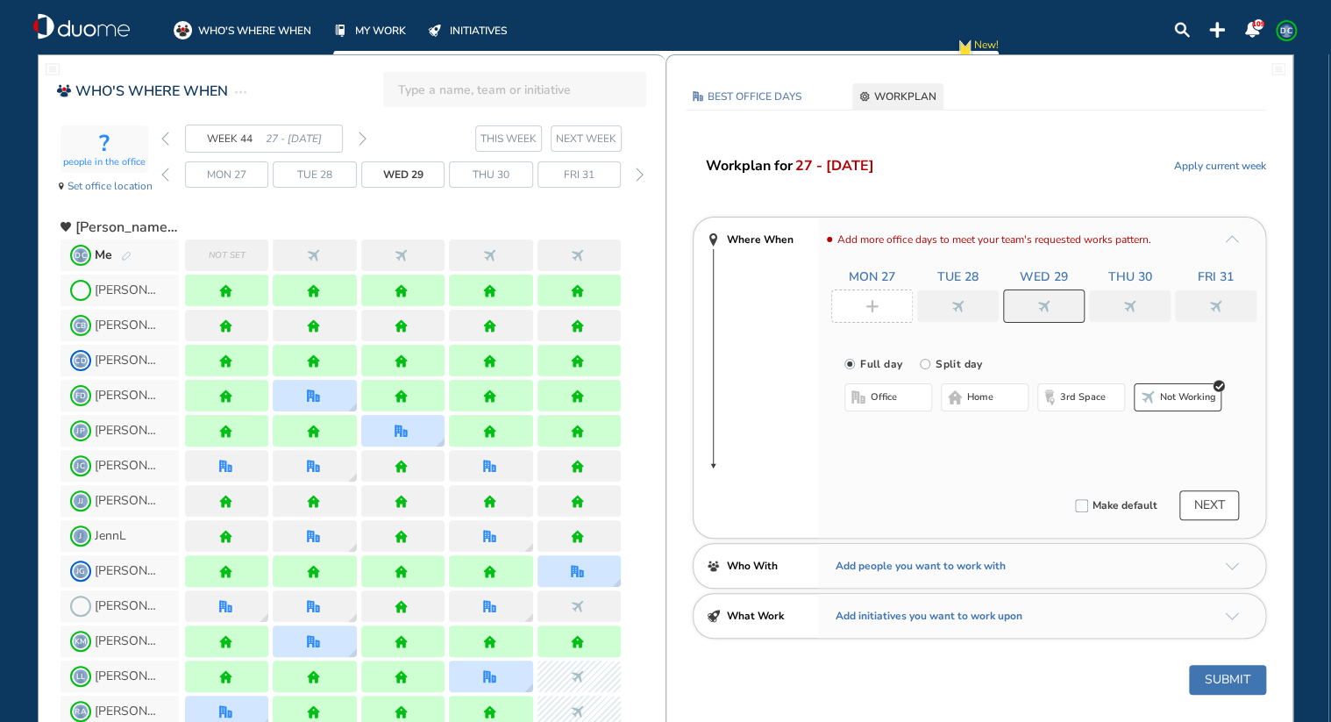
click at [875, 401] on span "office" at bounding box center [884, 397] width 26 height 14
click at [323, 257] on div at bounding box center [314, 255] width 83 height 32
click at [986, 398] on span "home" at bounding box center [980, 397] width 26 height 14
click at [318, 257] on img "nonworking" at bounding box center [313, 255] width 13 height 13
click at [915, 392] on button "office" at bounding box center [888, 397] width 88 height 28
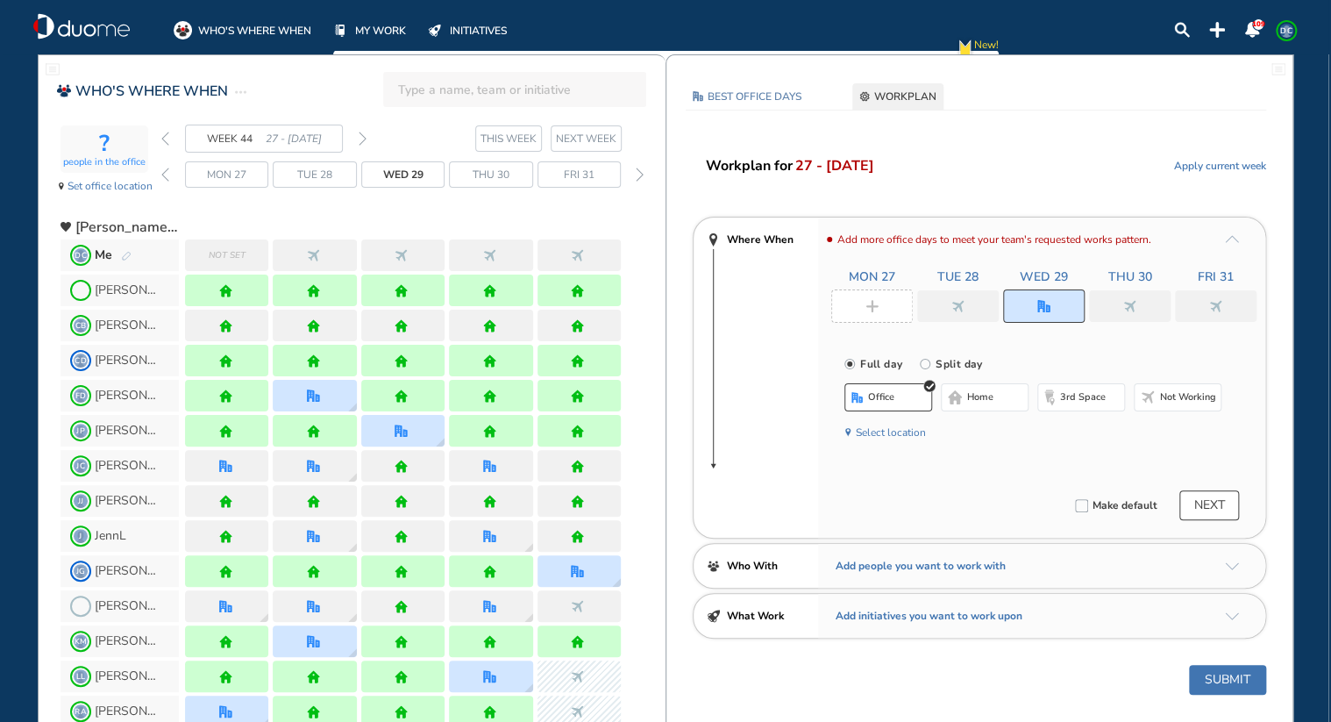
click at [894, 434] on button "Select location" at bounding box center [891, 433] width 70 height 18
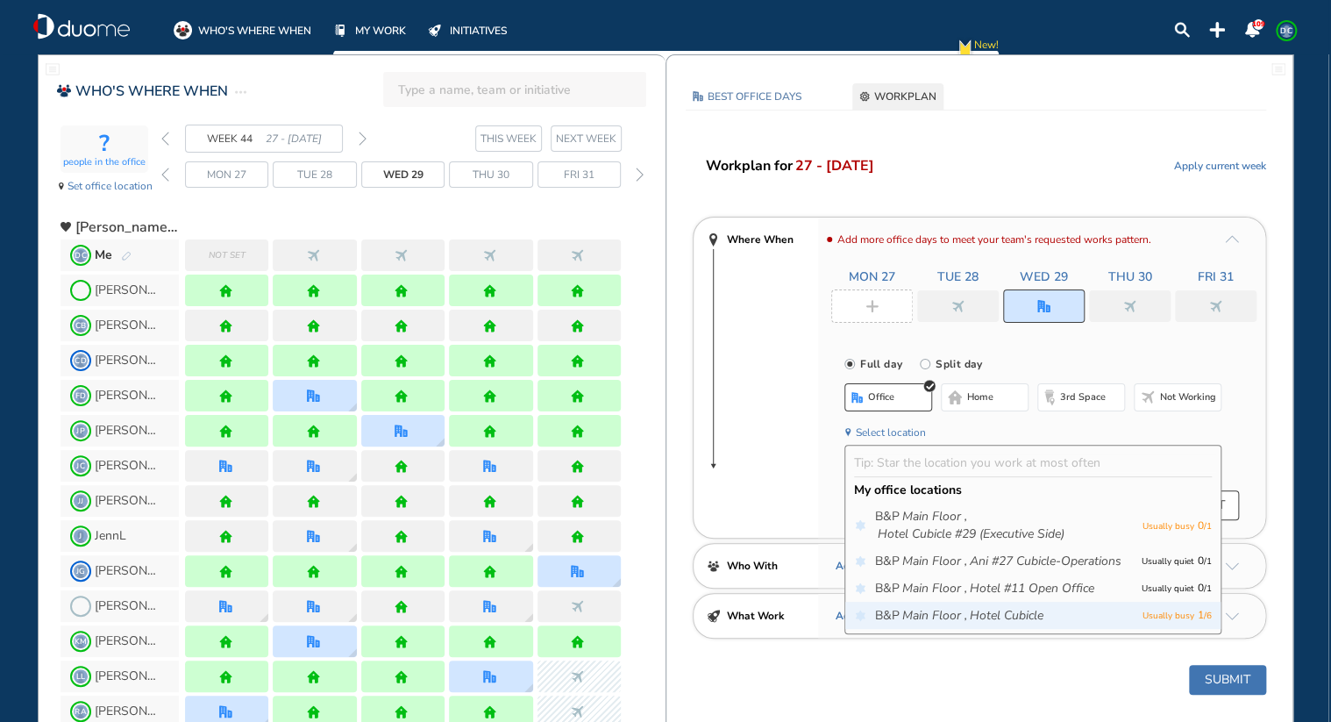
click at [970, 607] on icon "Hotel Cubicle" at bounding box center [1007, 616] width 74 height 18
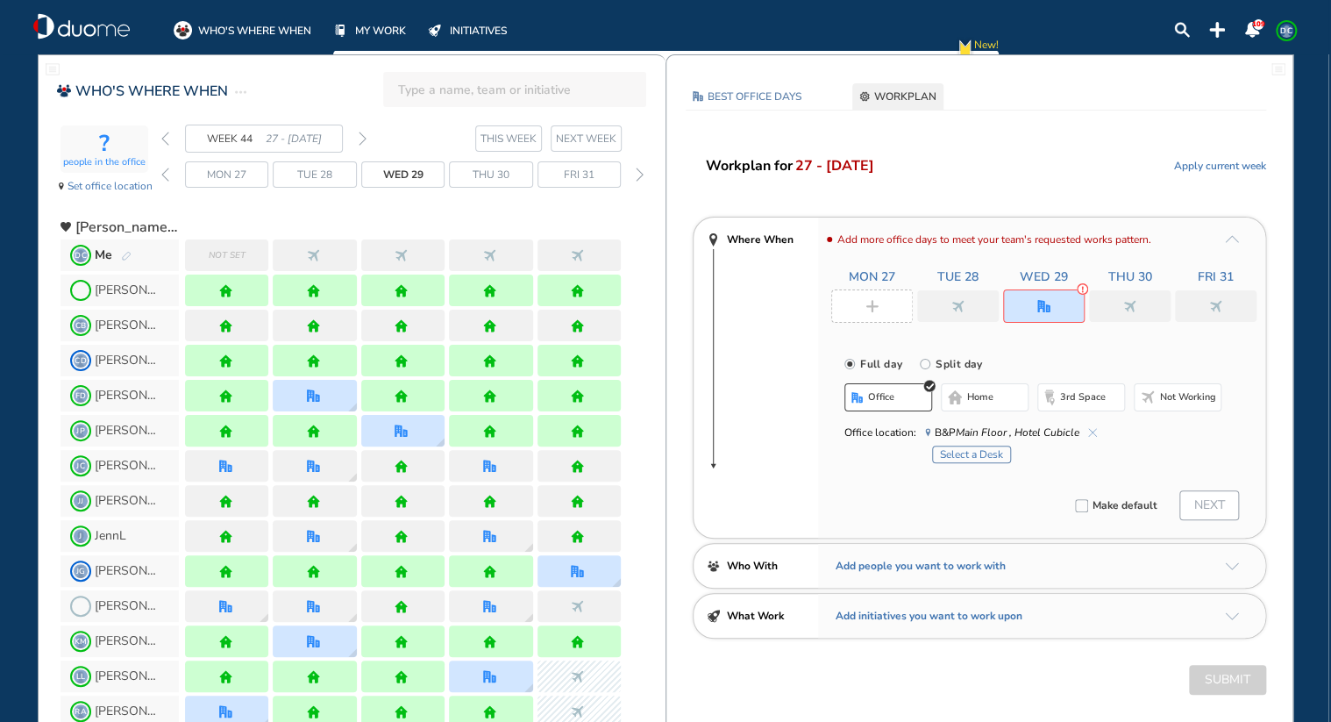
click at [965, 452] on button "Select a Desk" at bounding box center [971, 454] width 79 height 18
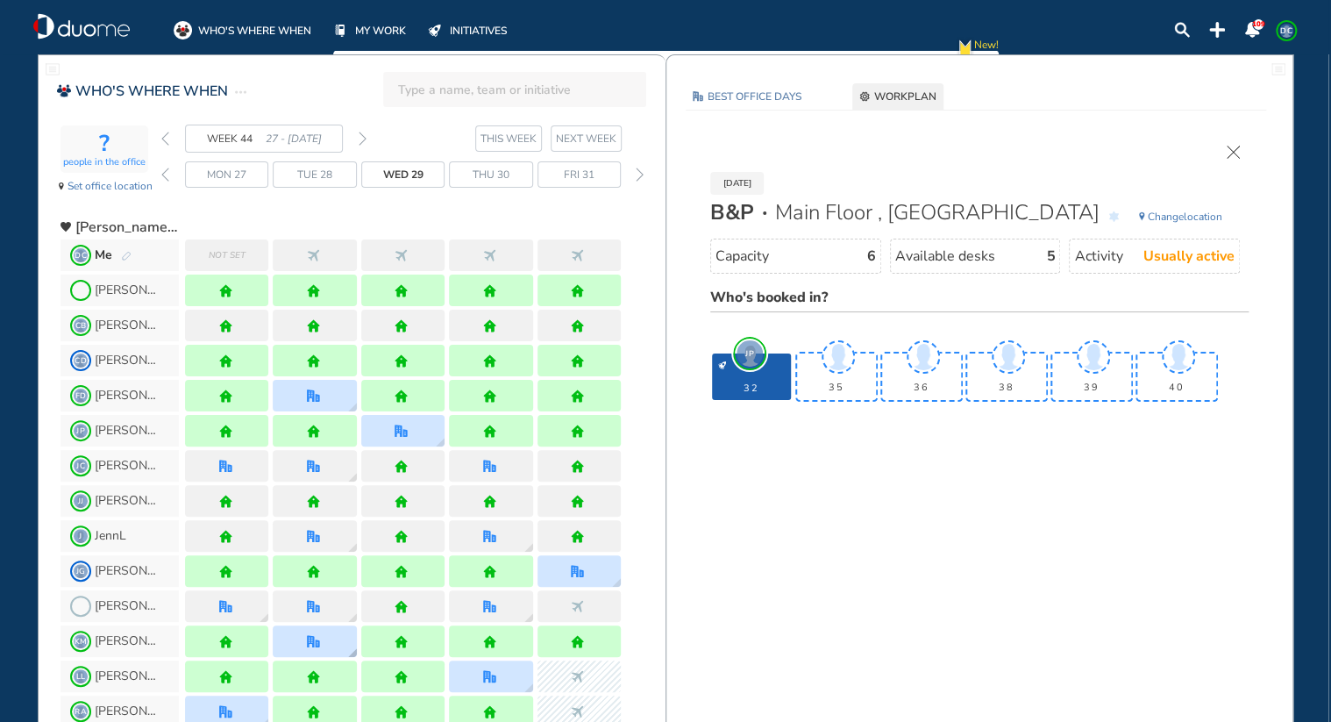
click at [311, 637] on img "office" at bounding box center [313, 641] width 13 height 13
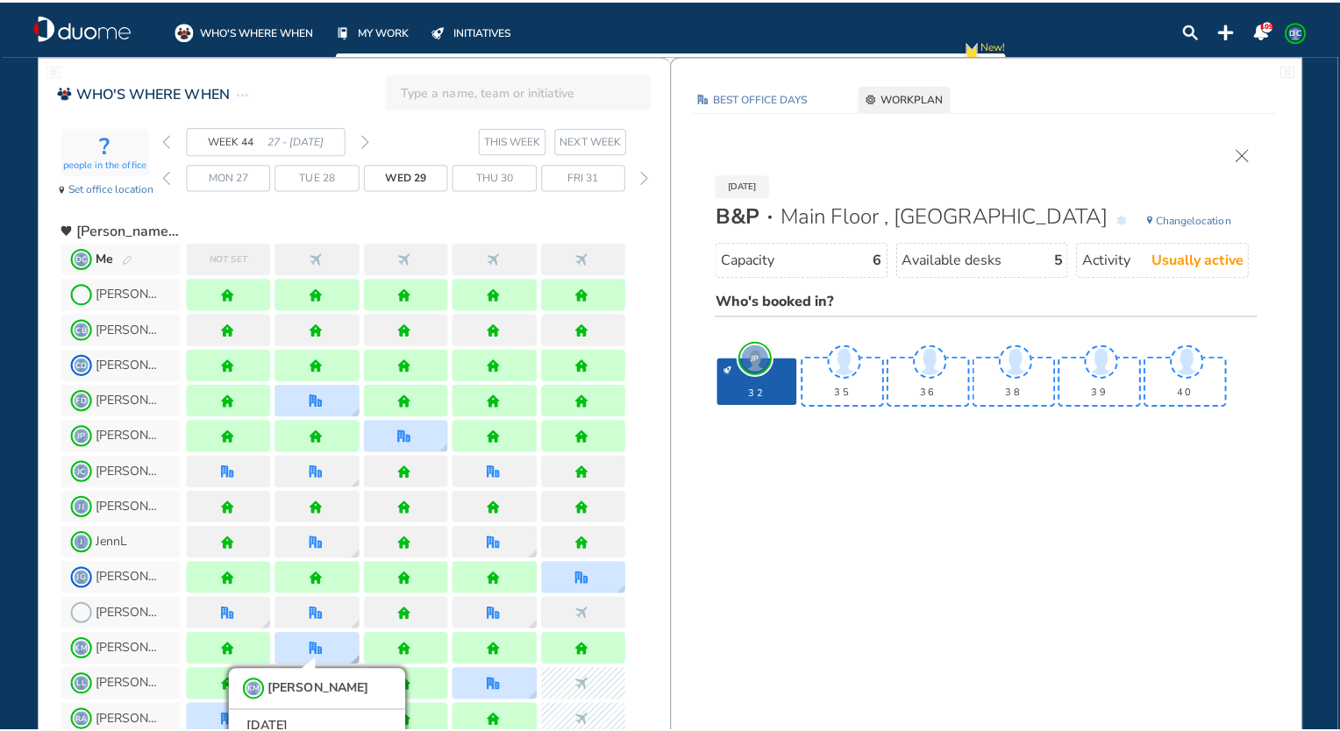
scroll to position [102, 0]
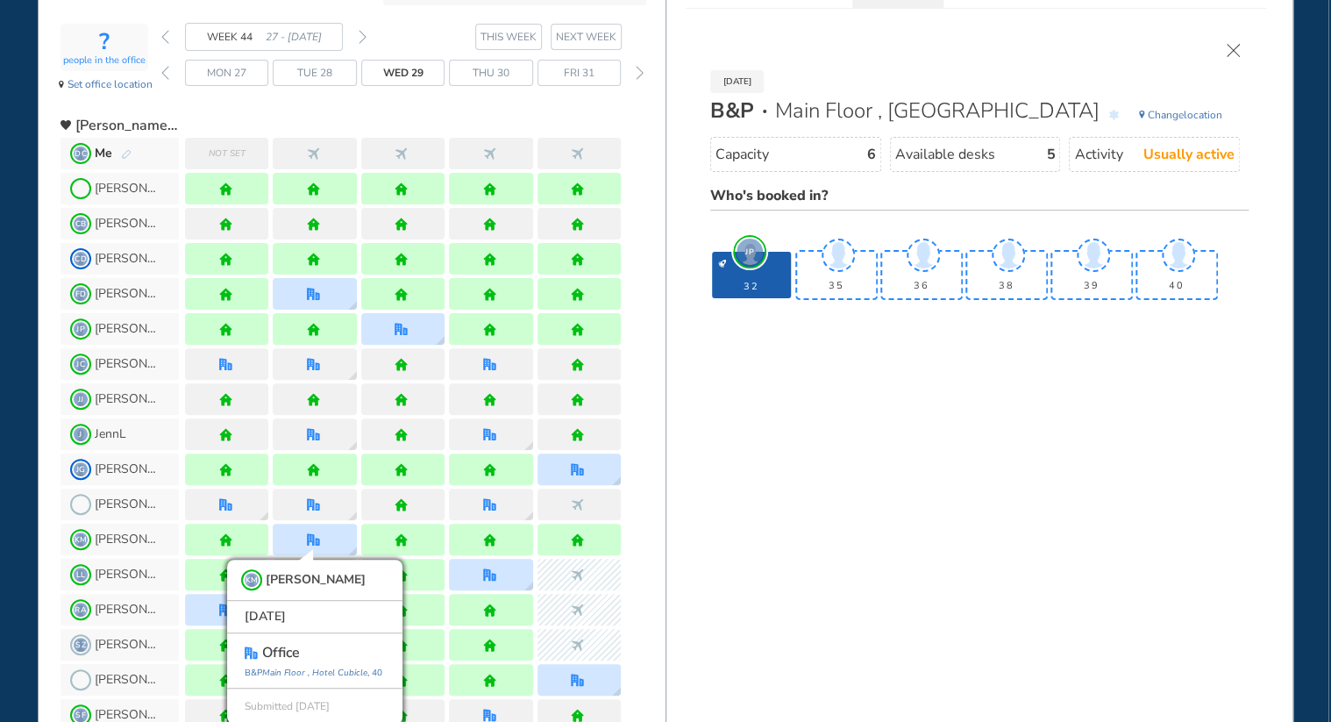
click at [1231, 48] on img "cross-thin" at bounding box center [1233, 50] width 13 height 13
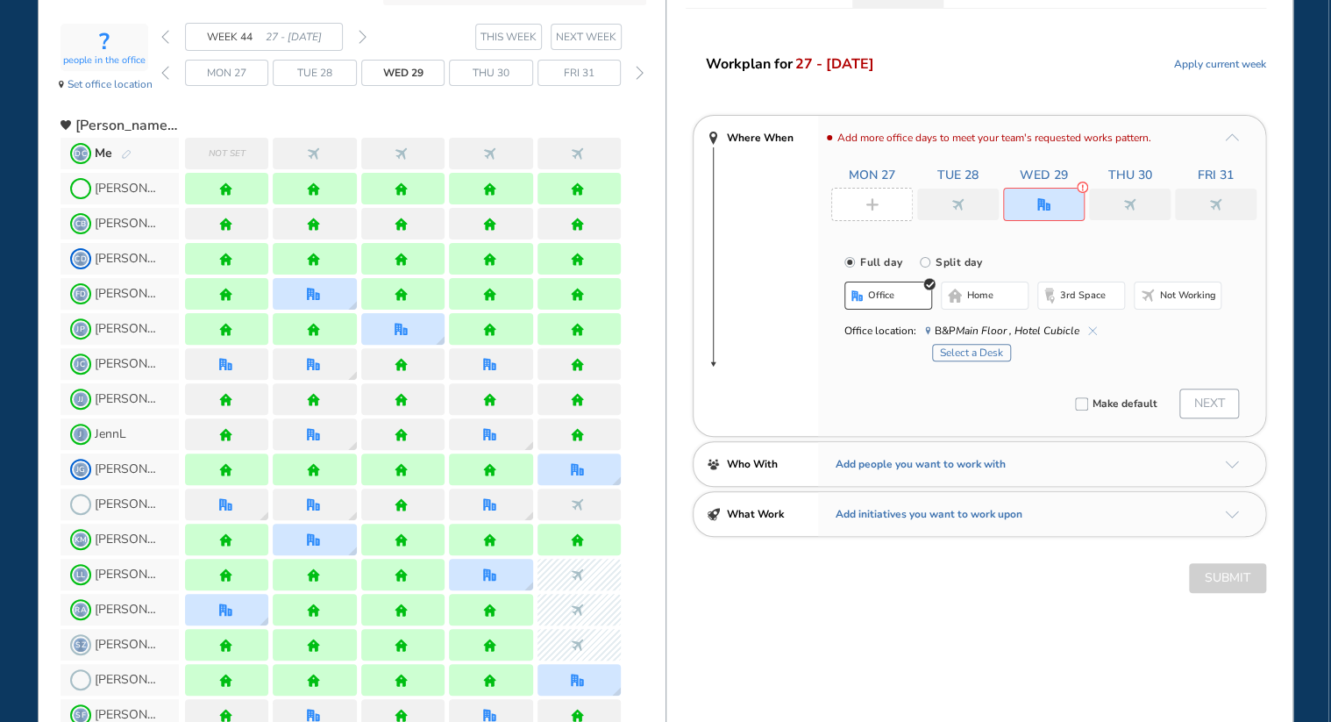
click at [968, 296] on span "home" at bounding box center [980, 295] width 26 height 14
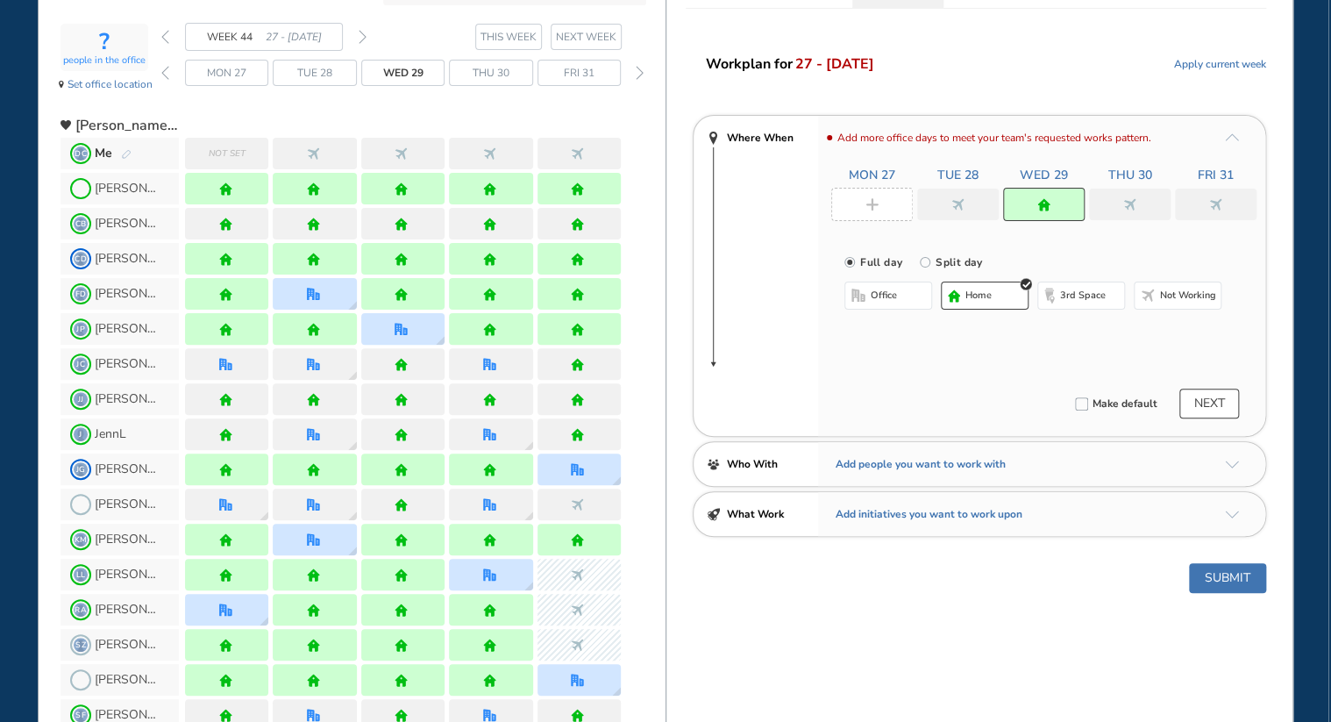
click at [1198, 402] on button "NEXT" at bounding box center [1209, 403] width 60 height 30
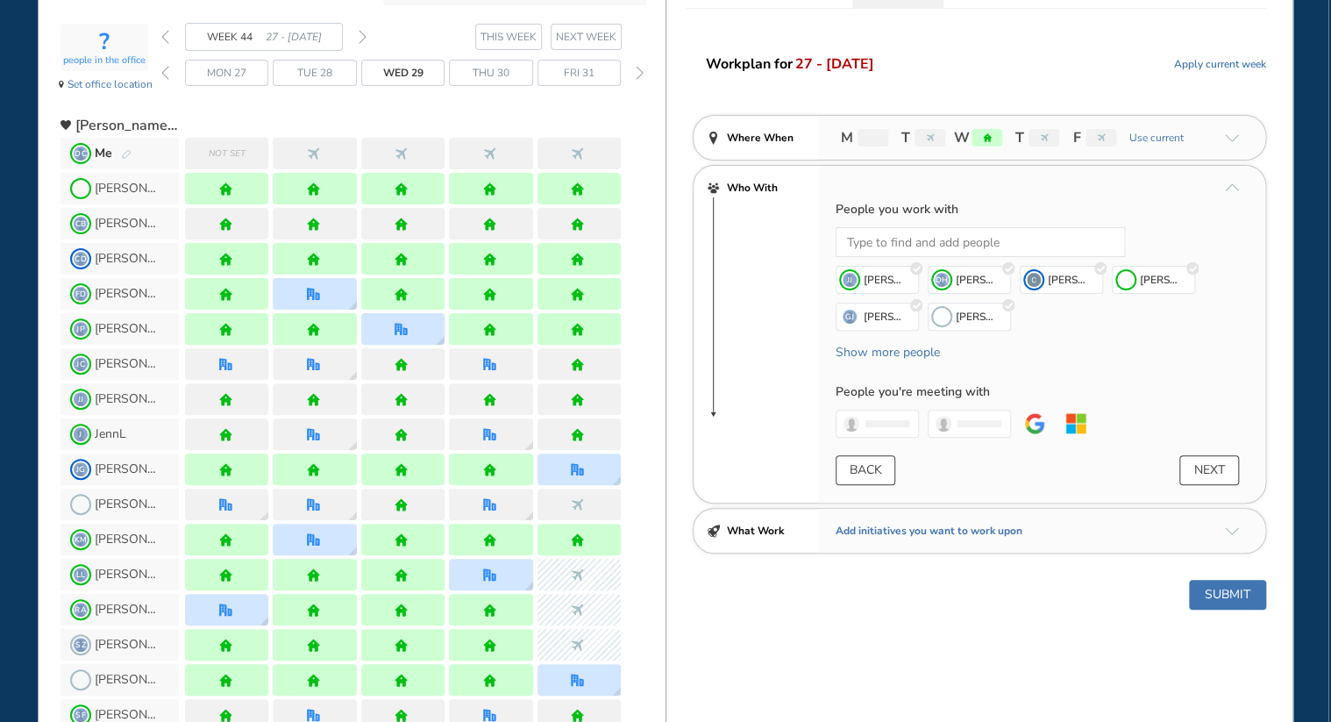
click at [857, 476] on button "BACK" at bounding box center [866, 470] width 60 height 30
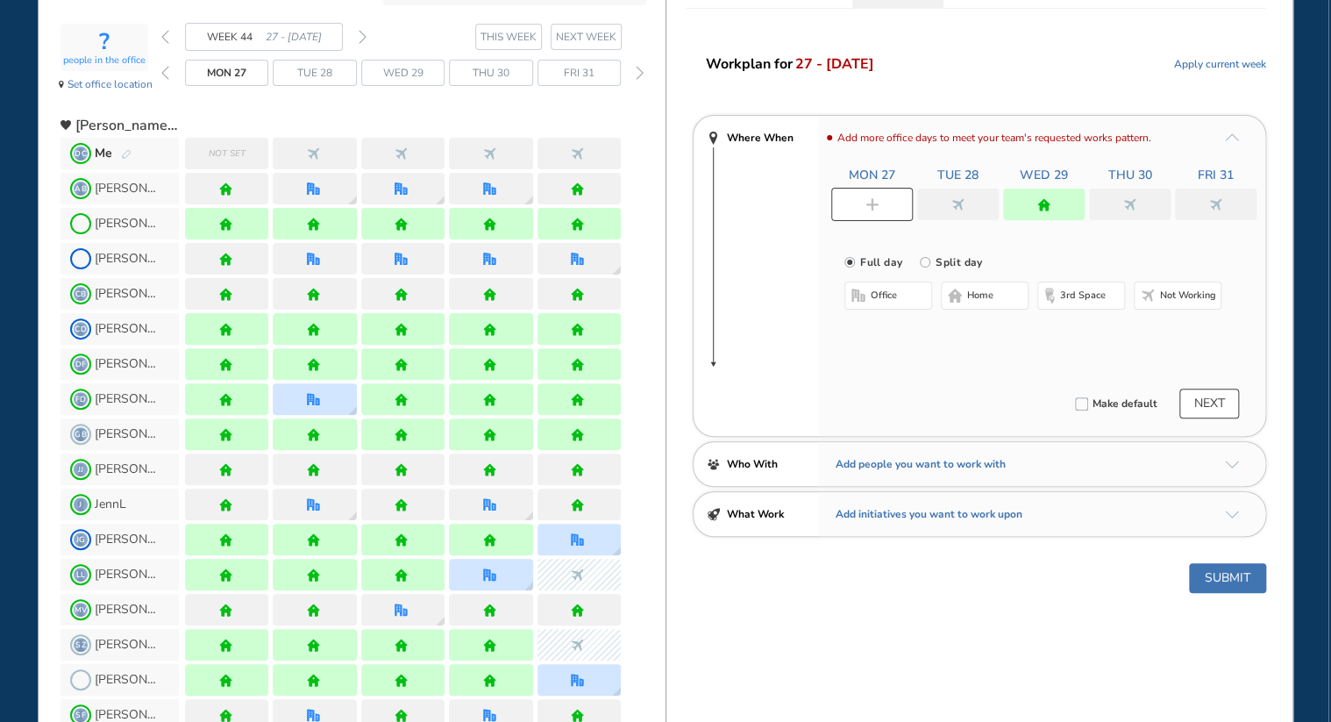
click at [685, 588] on div "Submit" at bounding box center [979, 578] width 626 height 30
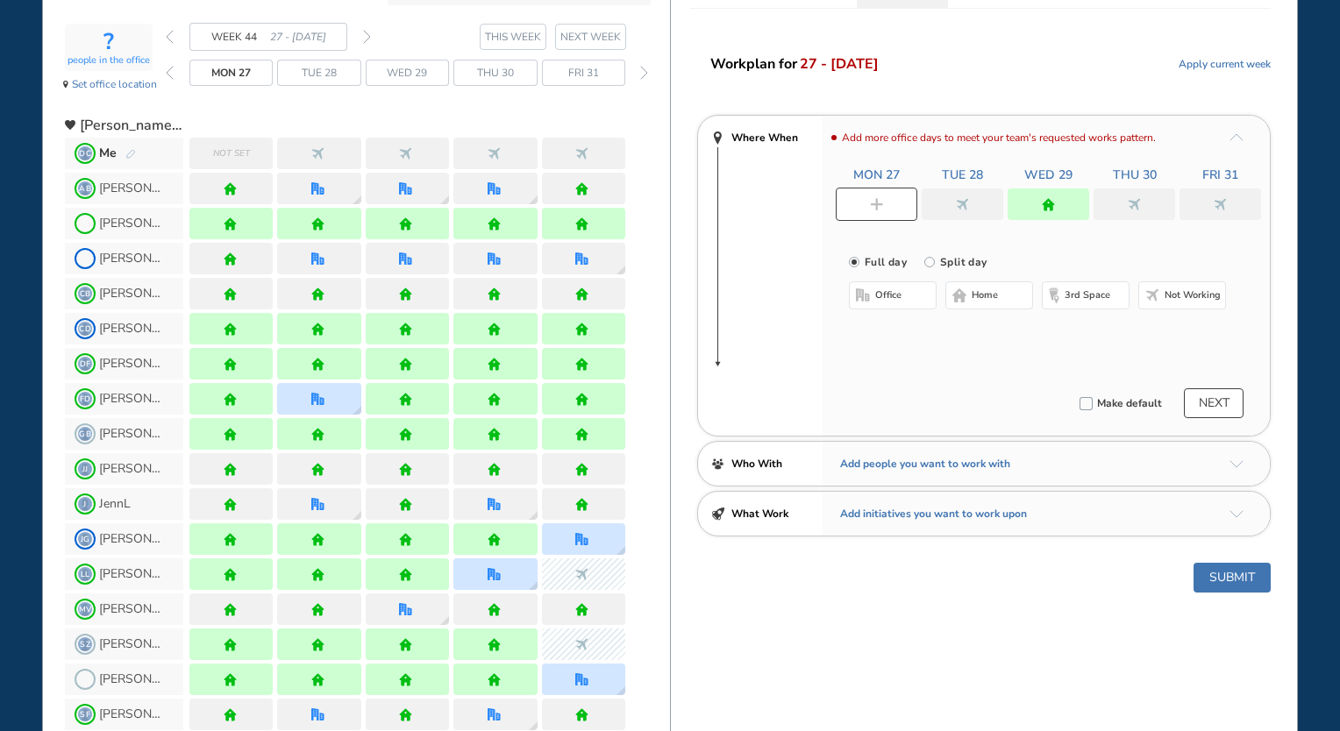
click at [660, 672] on div "[PERSON_NAME]" at bounding box center [367, 679] width 605 height 35
drag, startPoint x: 660, startPoint y: 672, endPoint x: 698, endPoint y: 580, distance: 98.7
click at [698, 580] on div "Submit" at bounding box center [984, 578] width 626 height 30
click at [1133, 212] on div at bounding box center [1134, 205] width 82 height 32
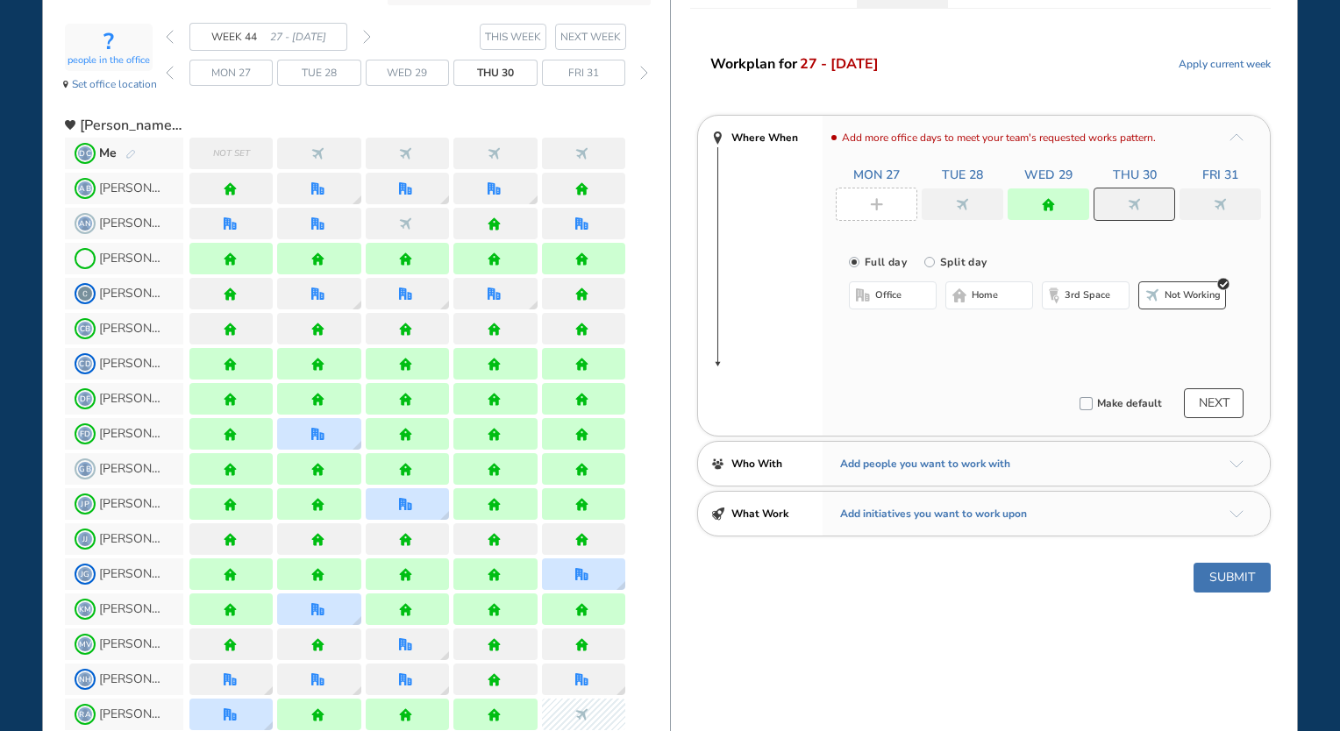
click at [905, 296] on button "office" at bounding box center [893, 295] width 88 height 28
click at [903, 328] on button "Select location" at bounding box center [895, 331] width 70 height 18
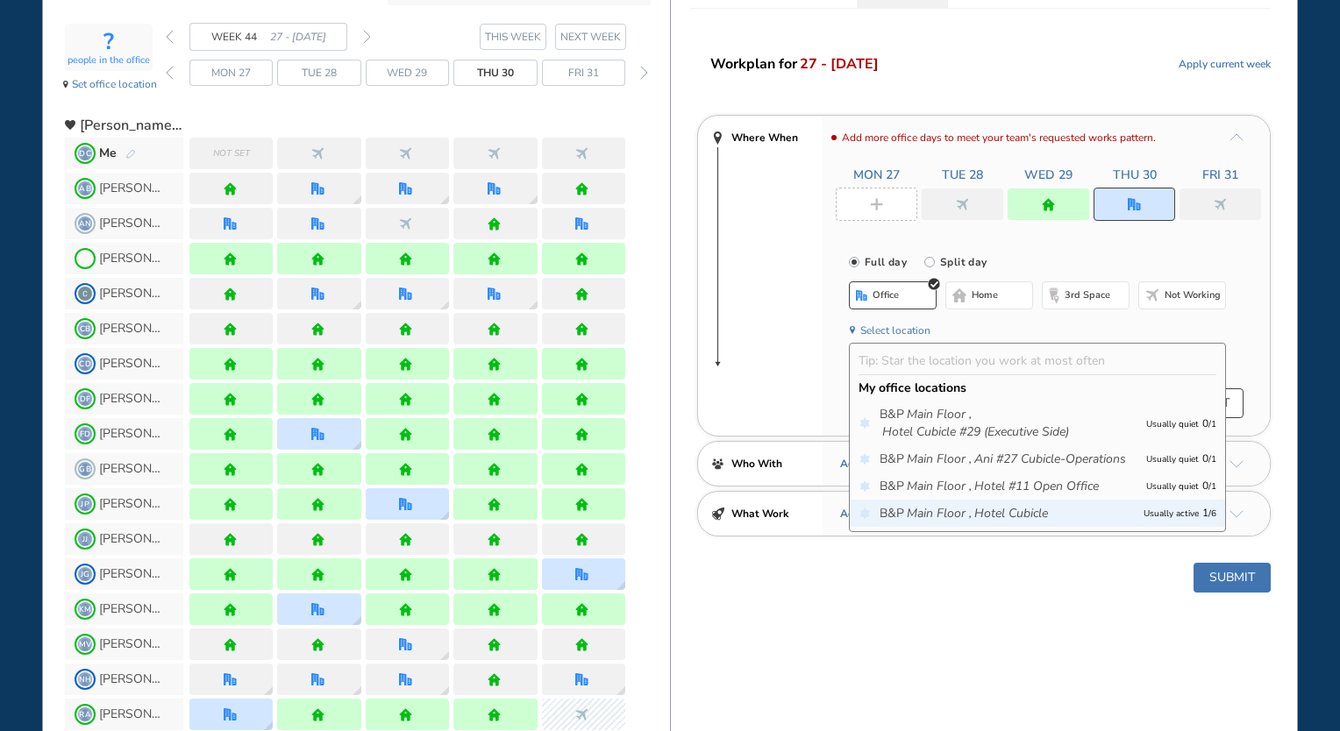
click at [937, 510] on icon "Main Floor ," at bounding box center [939, 514] width 65 height 18
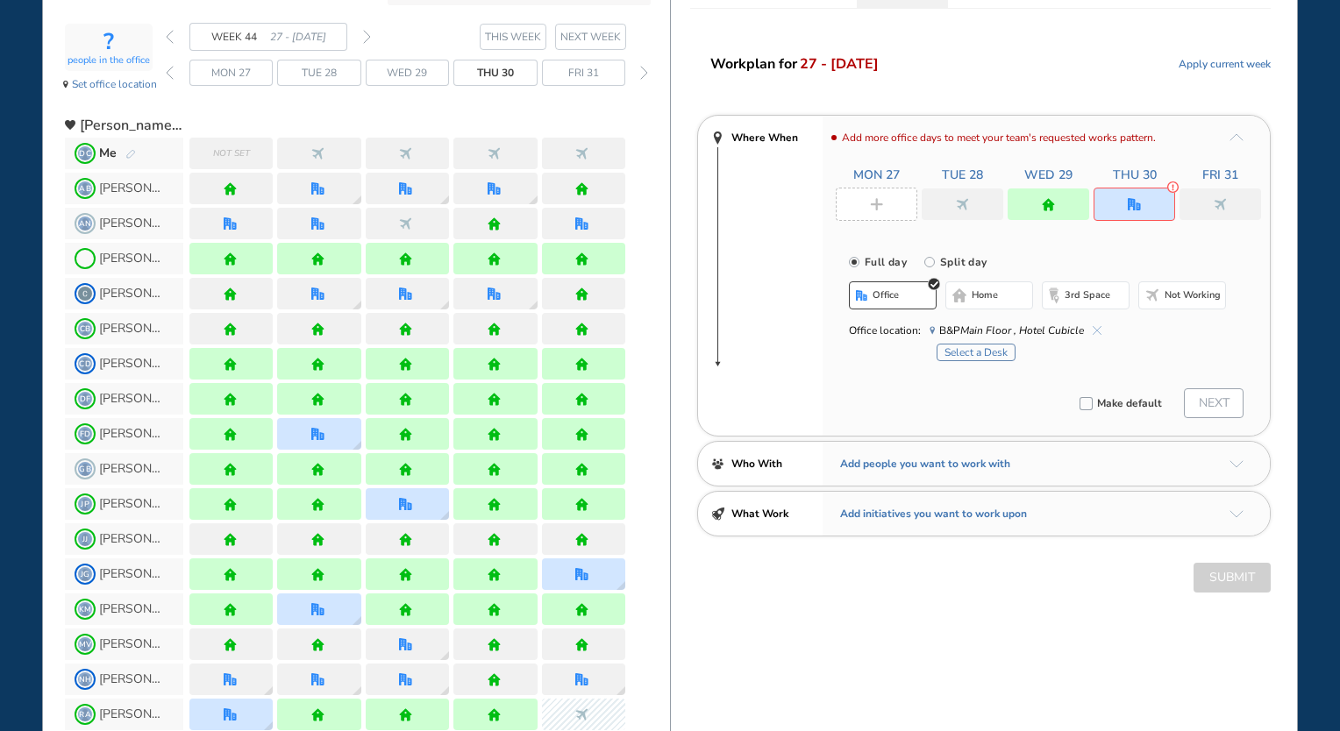
click at [980, 352] on button "Select a Desk" at bounding box center [975, 353] width 79 height 18
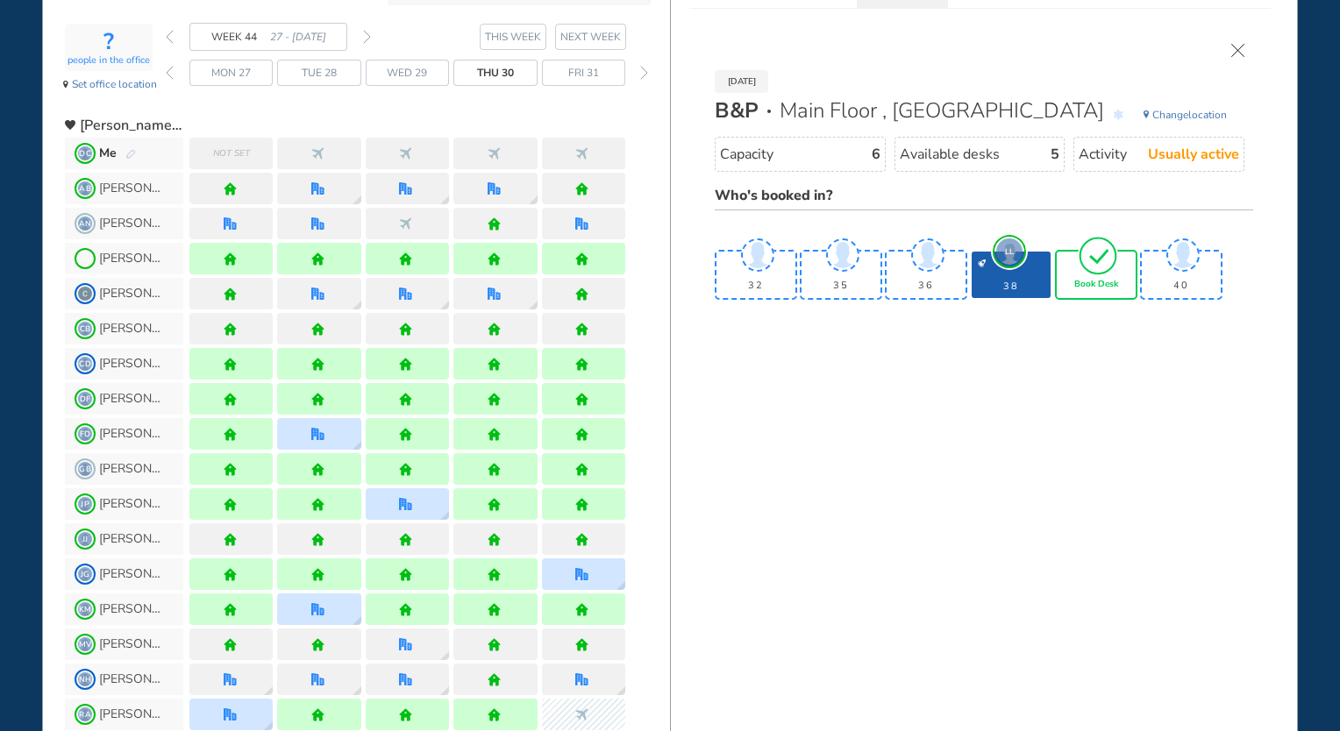
click at [1081, 282] on span "Book Desk" at bounding box center [1096, 285] width 44 height 11
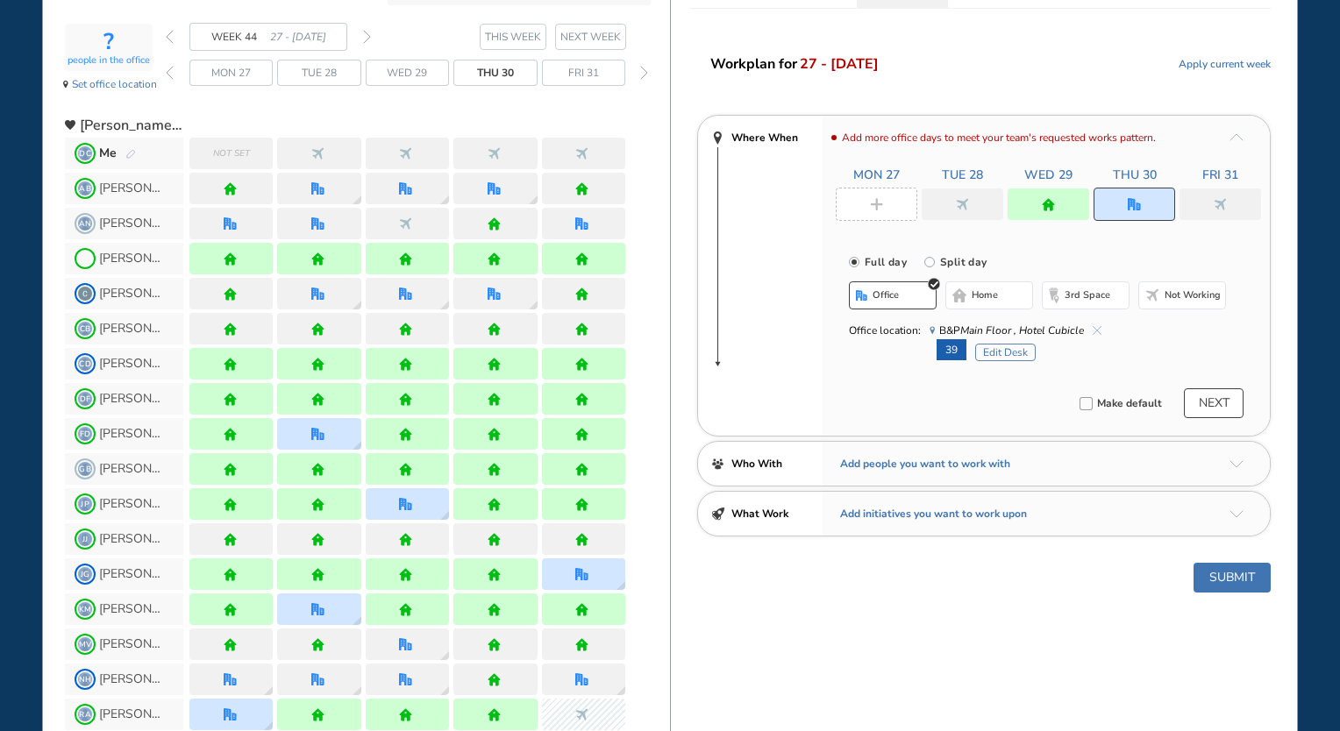
click at [951, 210] on div at bounding box center [963, 205] width 82 height 32
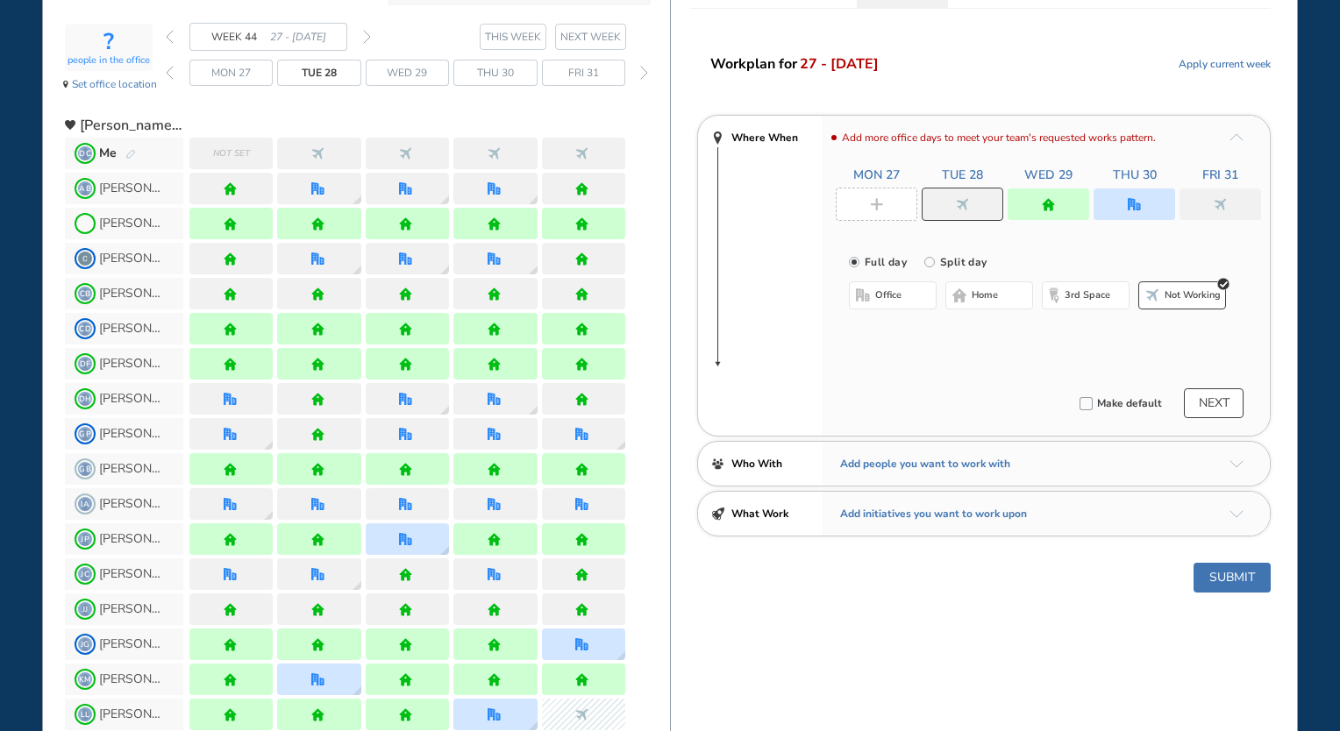
click at [987, 309] on div "office home 3rd space Not working" at bounding box center [1037, 297] width 377 height 32
click at [983, 300] on span "home" at bounding box center [985, 295] width 26 height 14
click at [876, 199] on img "plus-rounded-bdbdbd" at bounding box center [876, 204] width 13 height 13
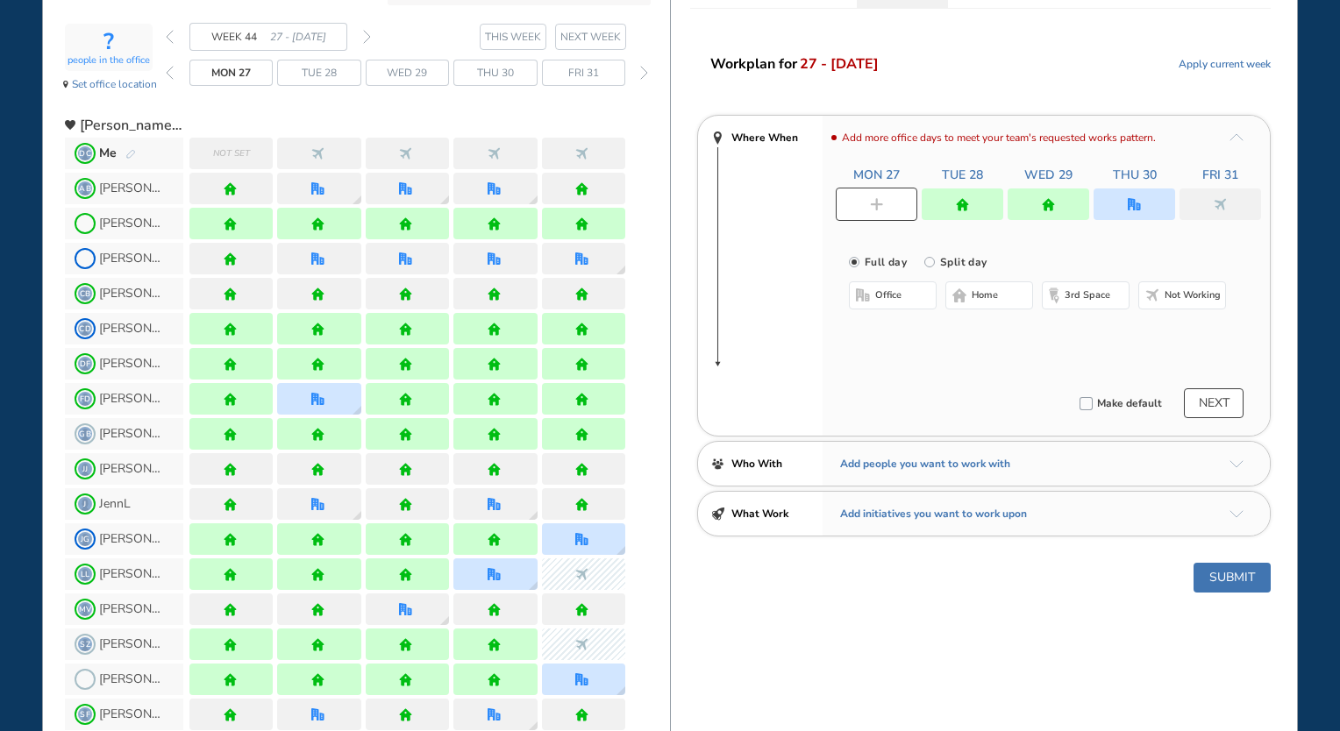
click at [986, 293] on span "home" at bounding box center [985, 295] width 26 height 14
click at [1233, 202] on div at bounding box center [1220, 205] width 82 height 32
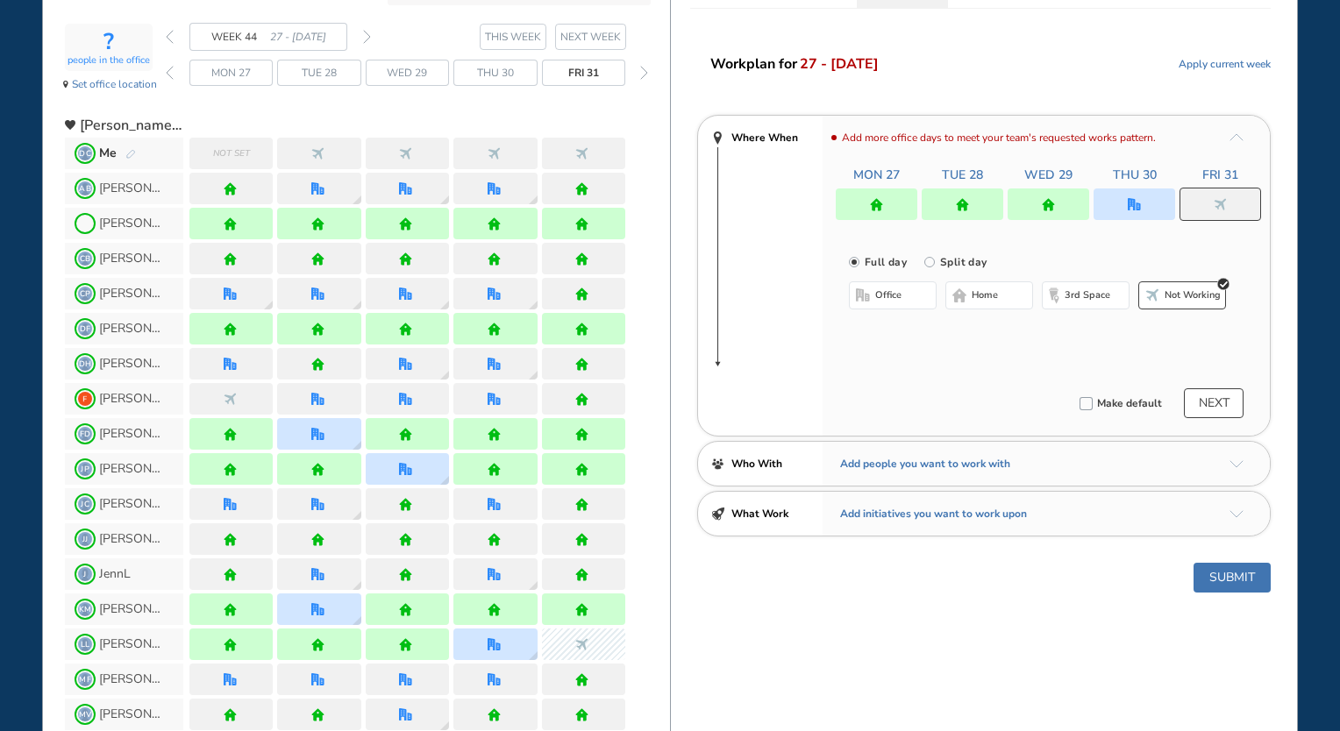
click at [986, 293] on span "home" at bounding box center [985, 295] width 26 height 14
click at [1224, 409] on button "NEXT" at bounding box center [1214, 403] width 60 height 30
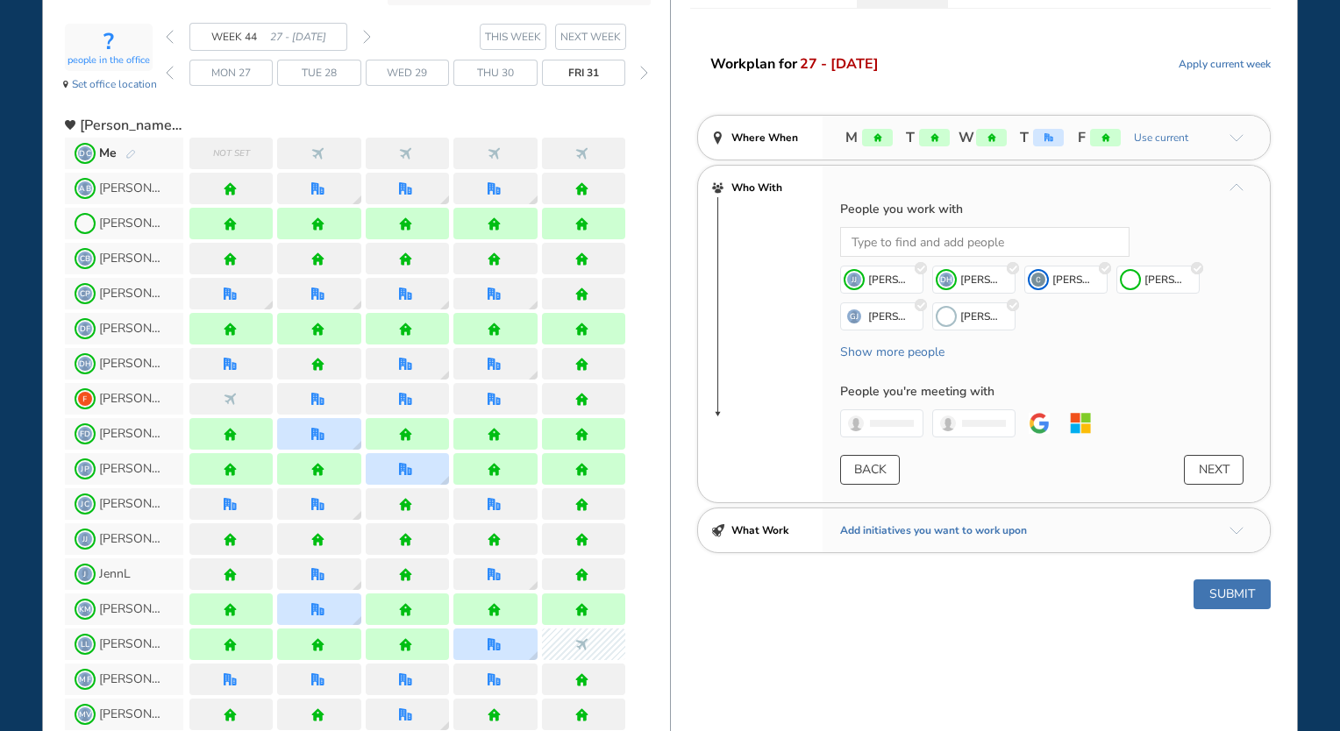
click at [1241, 598] on button "Submit" at bounding box center [1231, 595] width 77 height 30
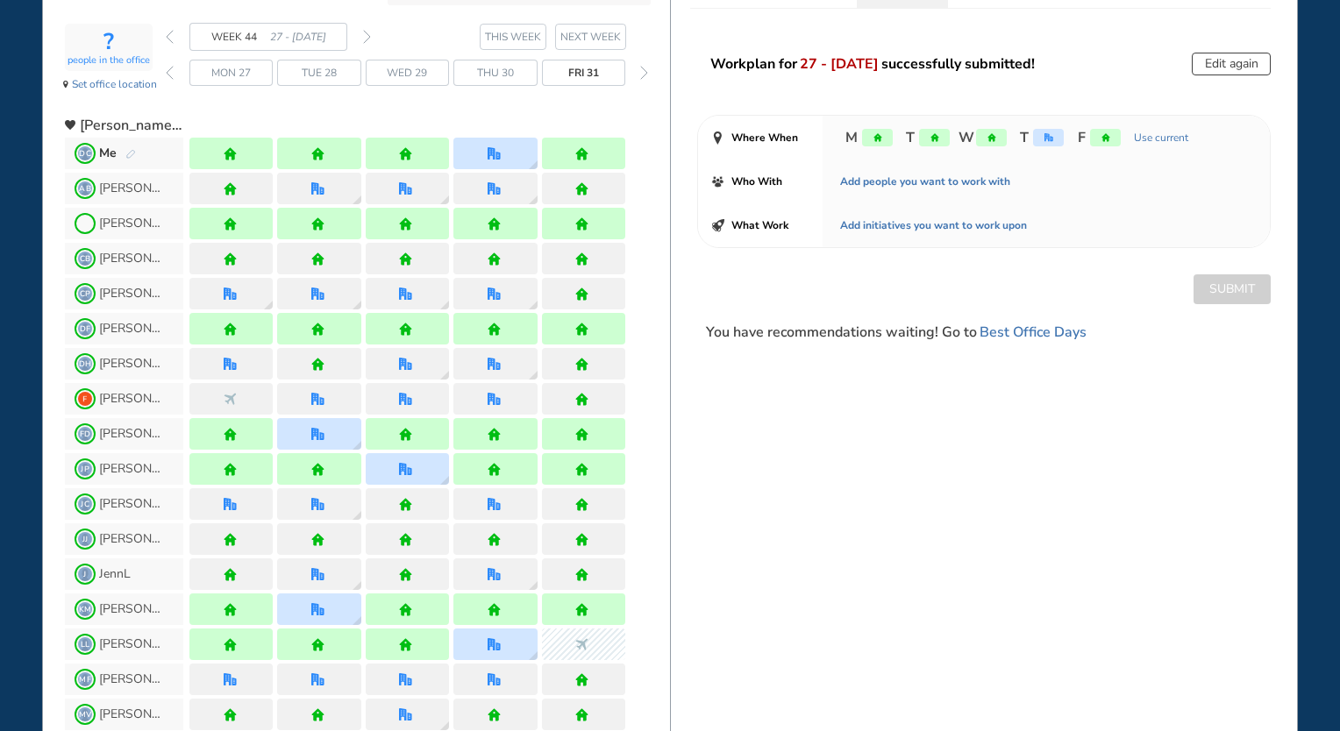
click at [672, 262] on div "Workplan for 27 - [DATE] successfully submitted! Edit again Where When M T W T …" at bounding box center [984, 198] width 626 height 290
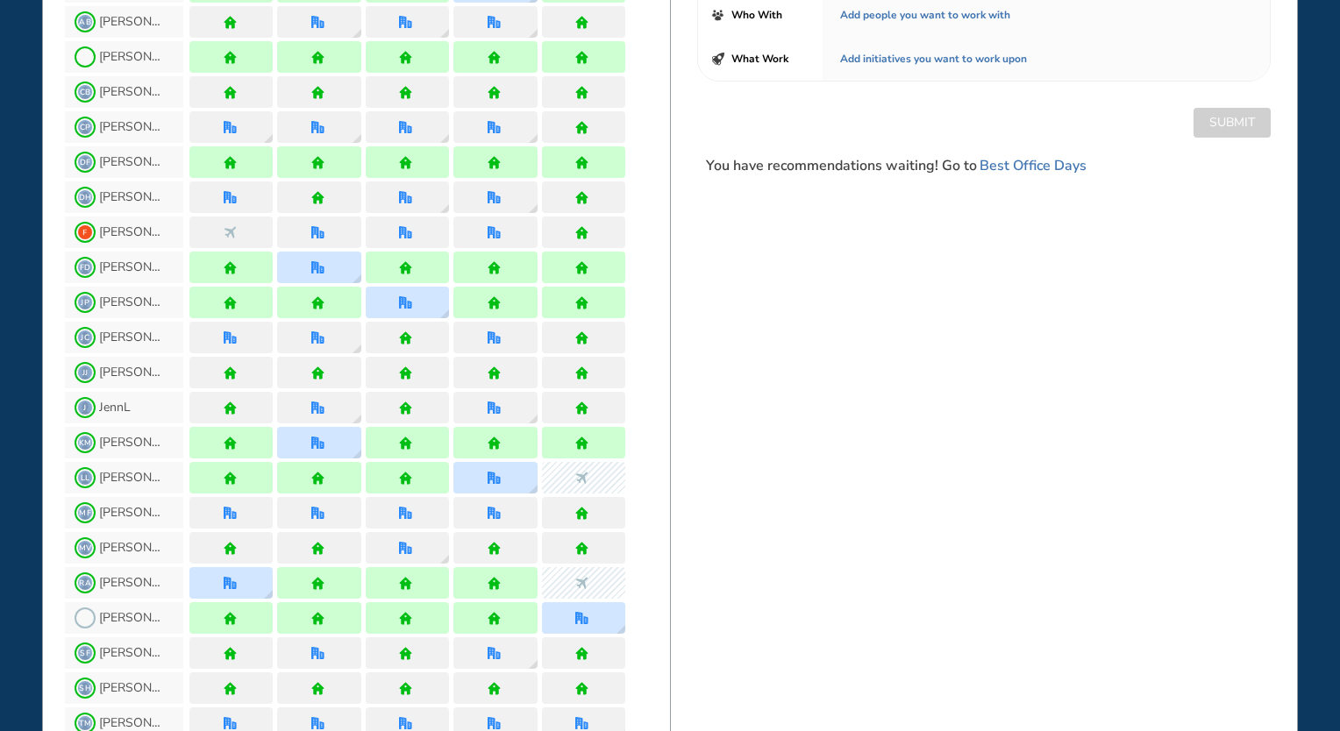
drag, startPoint x: 684, startPoint y: 441, endPoint x: 695, endPoint y: 749, distance: 308.0
click at [695, 721] on html "WHO'S WHERE WHEN MY WORK INITIATIVES 109 DC New! NOTIFICATIONS All Location Tas…" at bounding box center [670, 365] width 1340 height 731
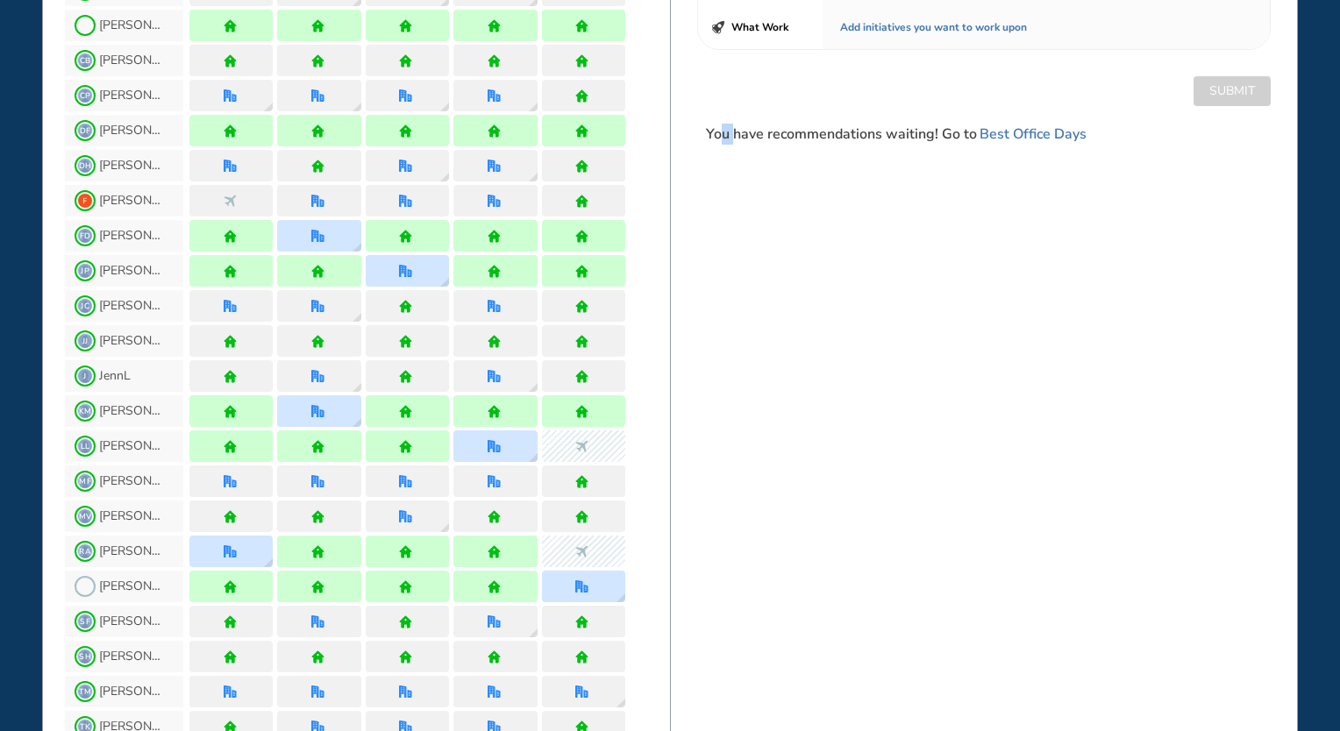
drag, startPoint x: 733, startPoint y: 644, endPoint x: 720, endPoint y: 776, distance: 133.1
click at [720, 721] on html "WHO'S WHERE WHEN MY WORK INITIATIVES 109 DC New! NOTIFICATIONS All Location Tas…" at bounding box center [670, 365] width 1340 height 731
drag, startPoint x: 720, startPoint y: 776, endPoint x: 784, endPoint y: 591, distance: 195.8
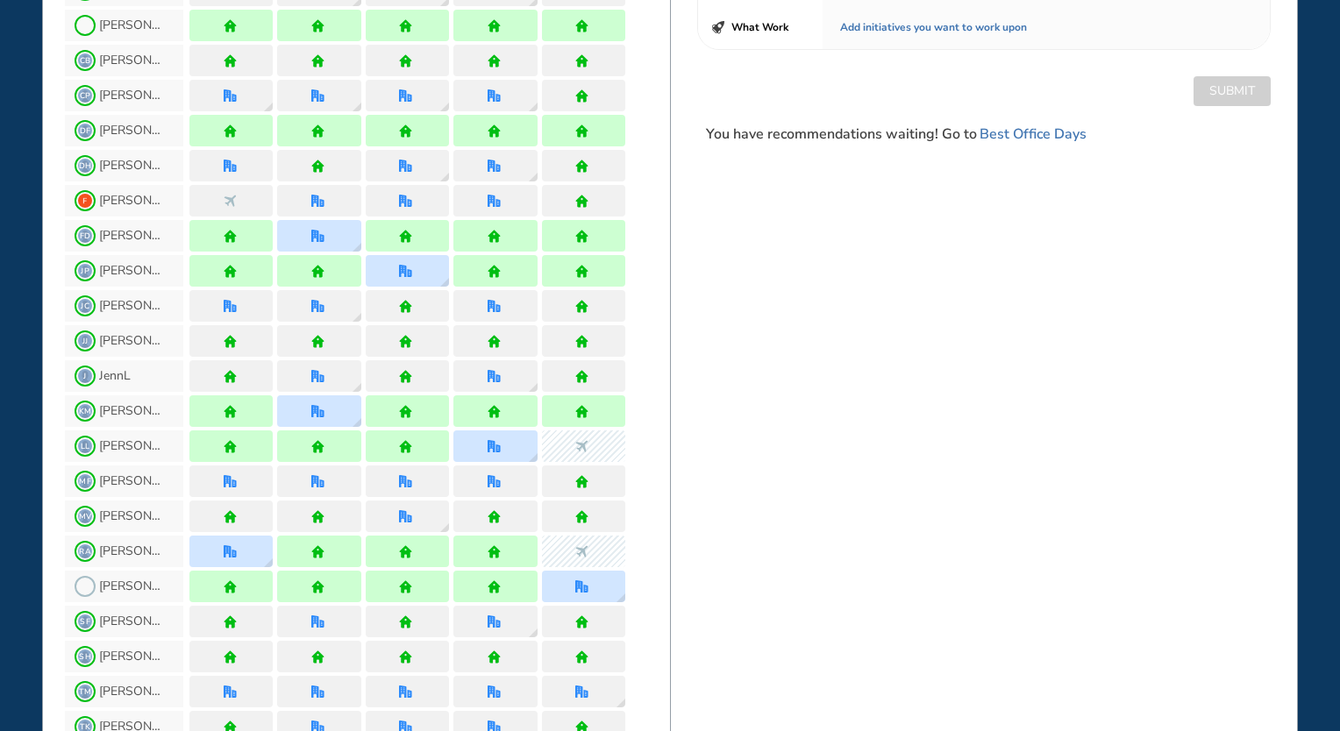
click at [648, 489] on div "MF [PERSON_NAME] F" at bounding box center [367, 481] width 605 height 35
